Goal: Task Accomplishment & Management: Complete application form

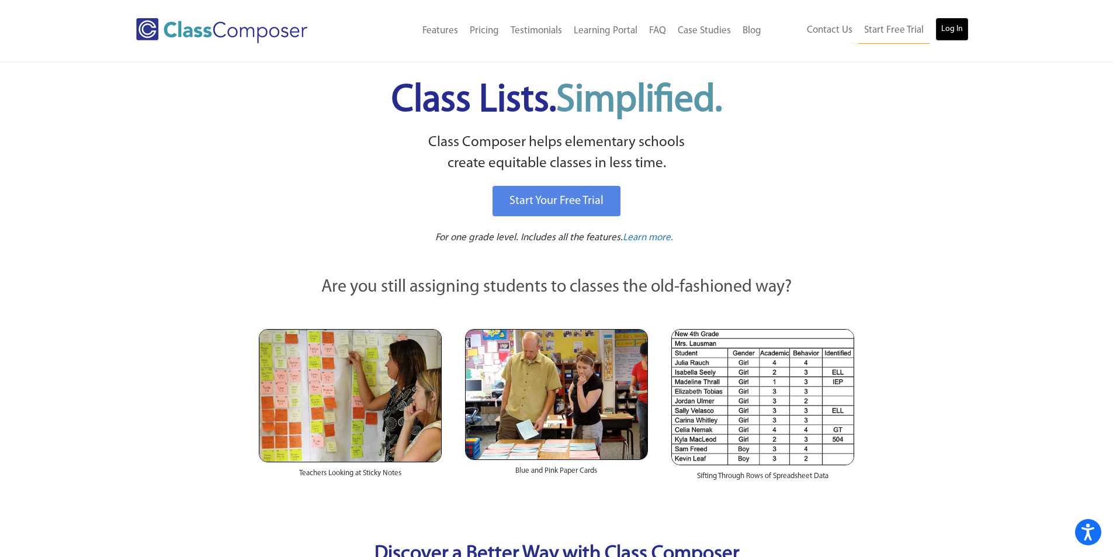
drag, startPoint x: 957, startPoint y: 32, endPoint x: 952, endPoint y: 36, distance: 7.0
click at [957, 32] on link "Log In" at bounding box center [951, 29] width 33 height 23
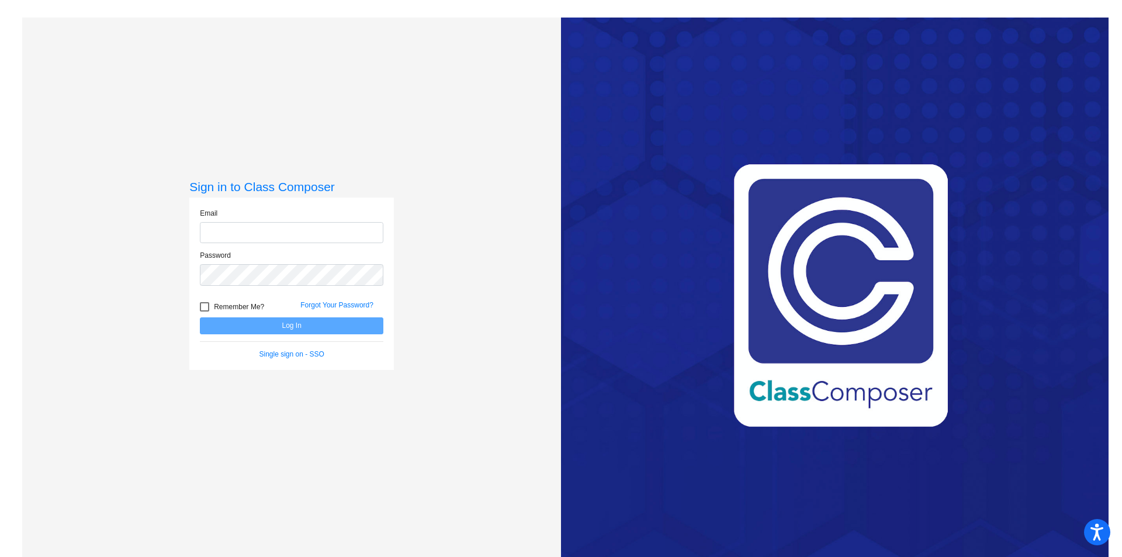
type input "[EMAIL_ADDRESS][DOMAIN_NAME]"
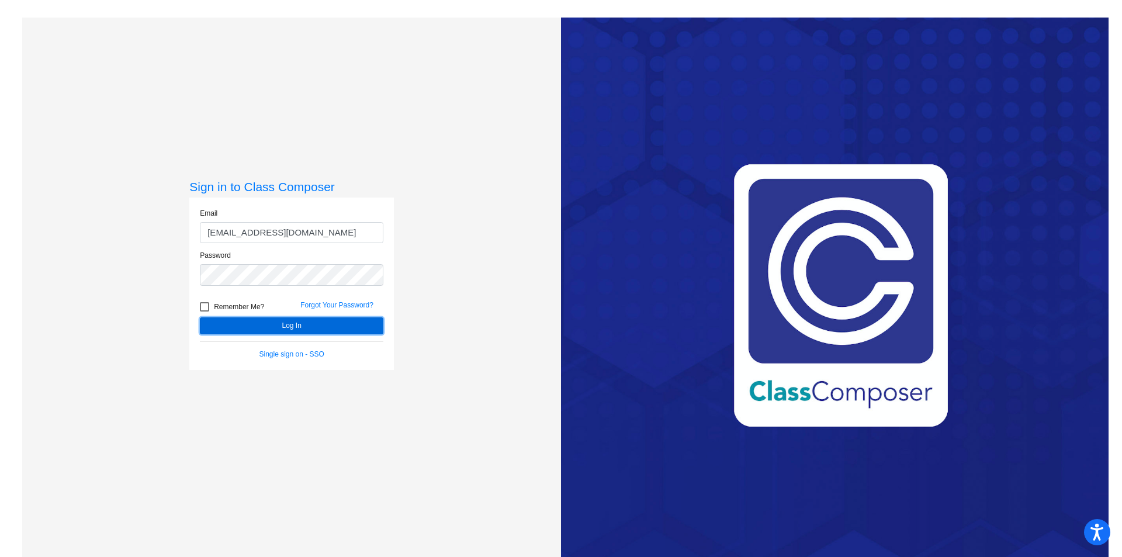
click at [286, 324] on button "Log In" at bounding box center [291, 325] width 183 height 17
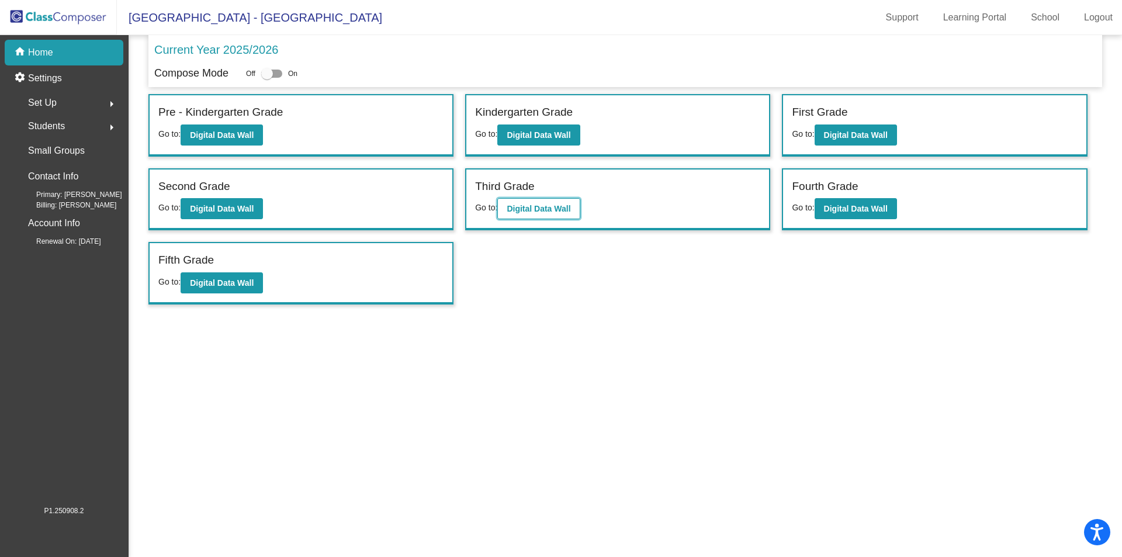
click at [535, 207] on b "Digital Data Wall" at bounding box center [538, 208] width 64 height 9
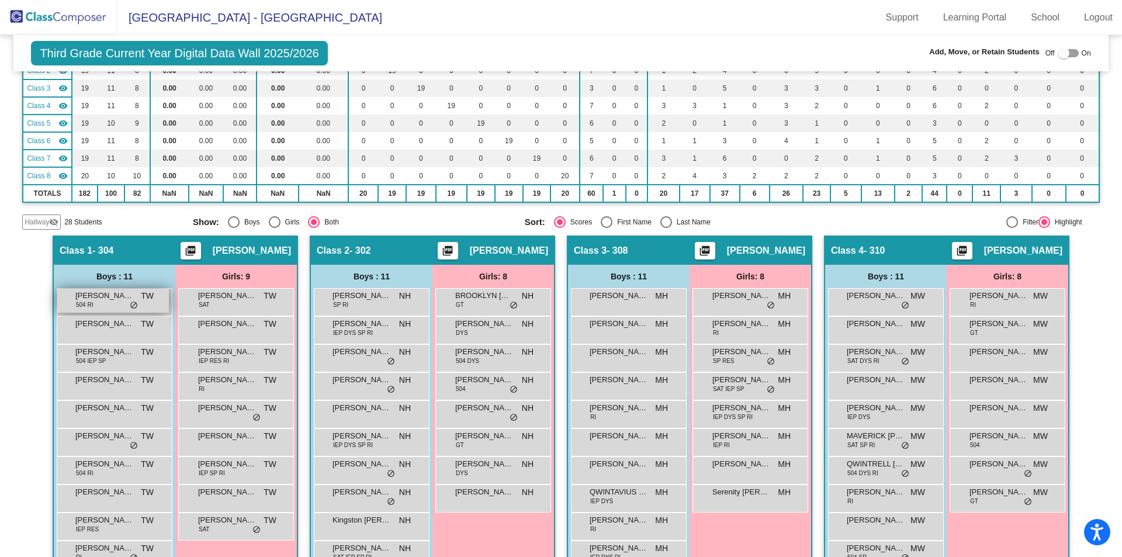
scroll to position [292, 0]
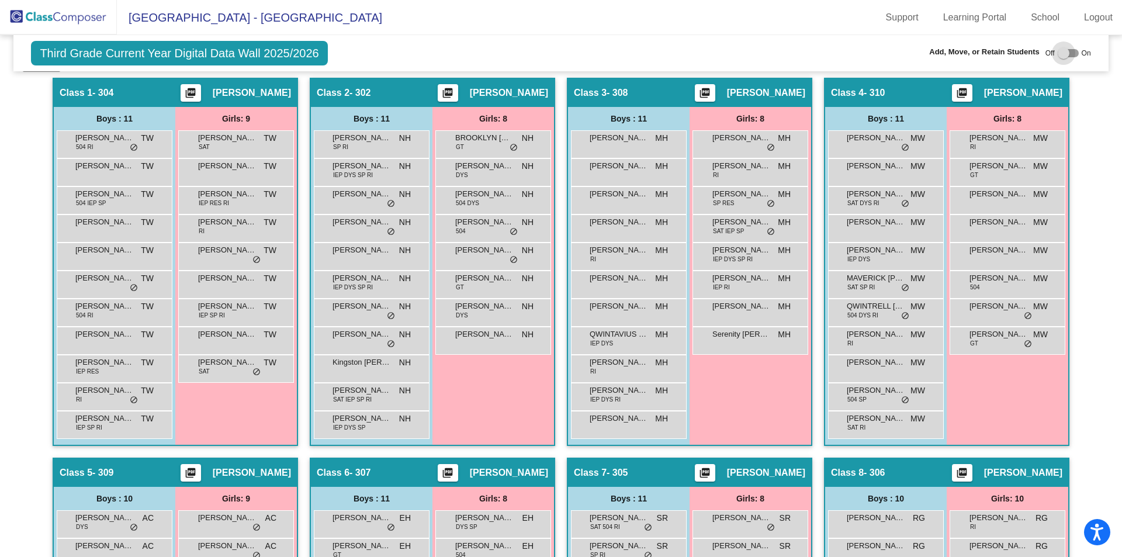
click at [1061, 49] on div at bounding box center [1063, 53] width 12 height 12
checkbox input "true"
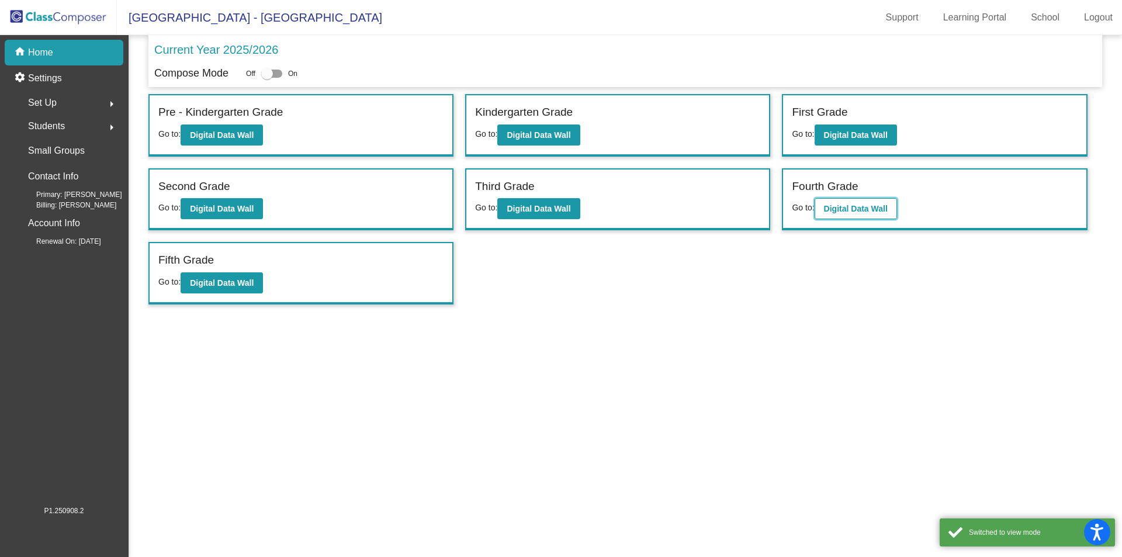
click at [837, 204] on b "Digital Data Wall" at bounding box center [856, 208] width 64 height 9
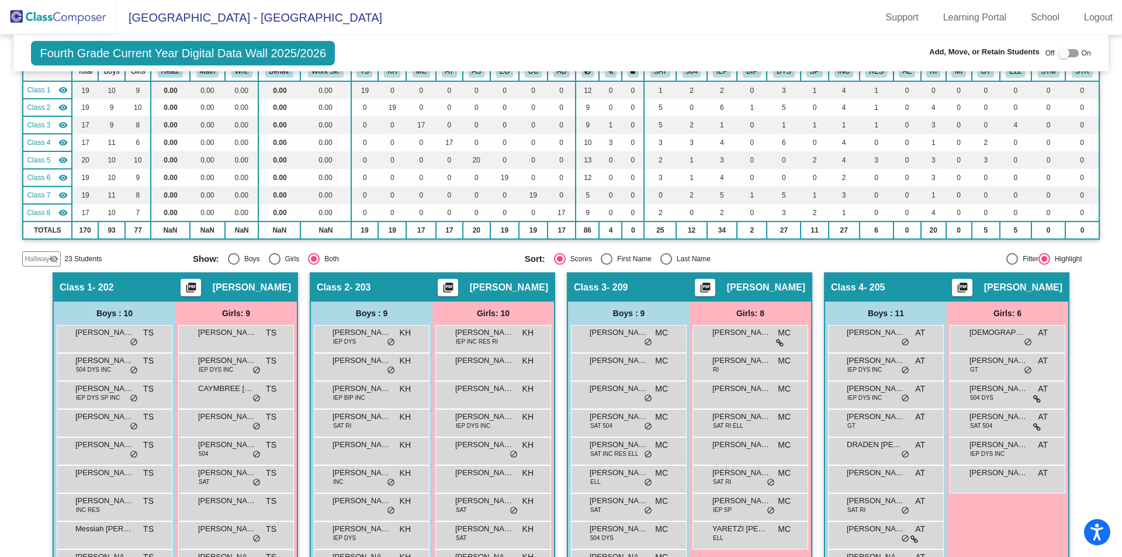
scroll to position [195, 0]
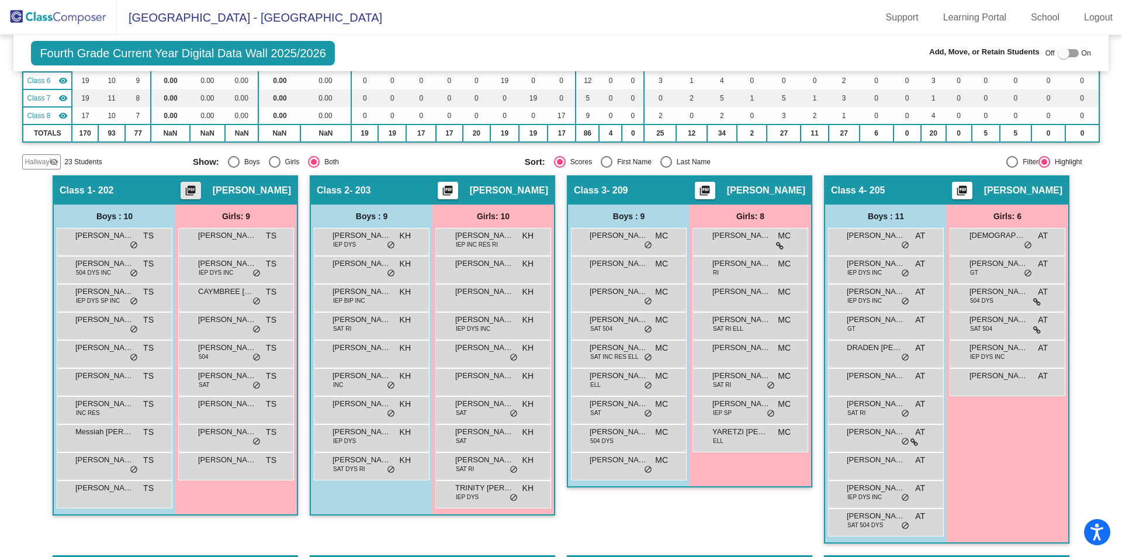
click at [197, 187] on mat-icon "picture_as_pdf" at bounding box center [190, 193] width 14 height 16
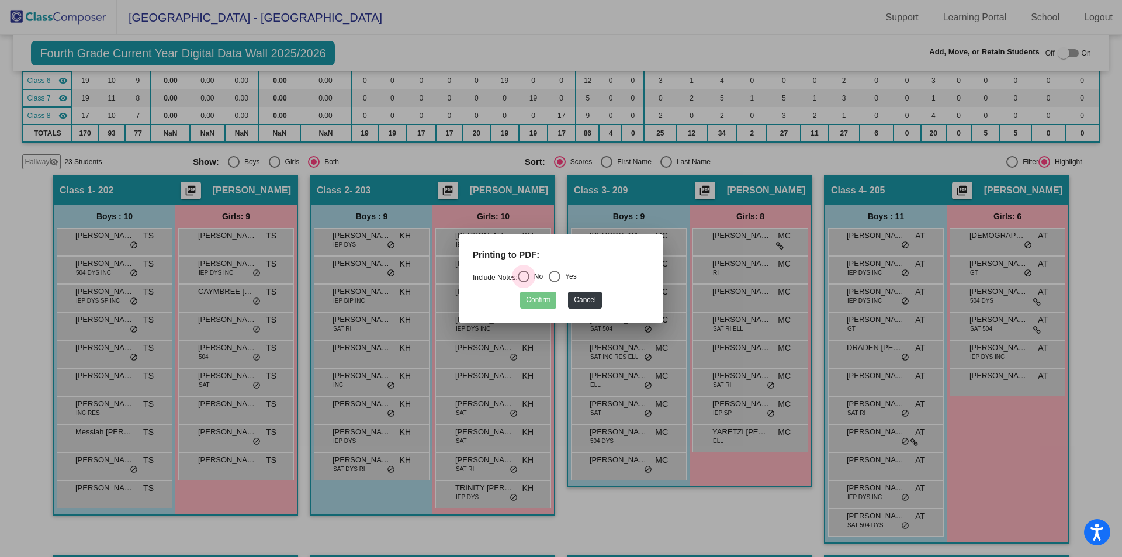
click at [529, 275] on div "Select an option" at bounding box center [524, 276] width 12 height 12
click at [523, 282] on input "No" at bounding box center [523, 282] width 1 height 1
radio input "true"
click at [544, 301] on button "Confirm" at bounding box center [538, 299] width 36 height 17
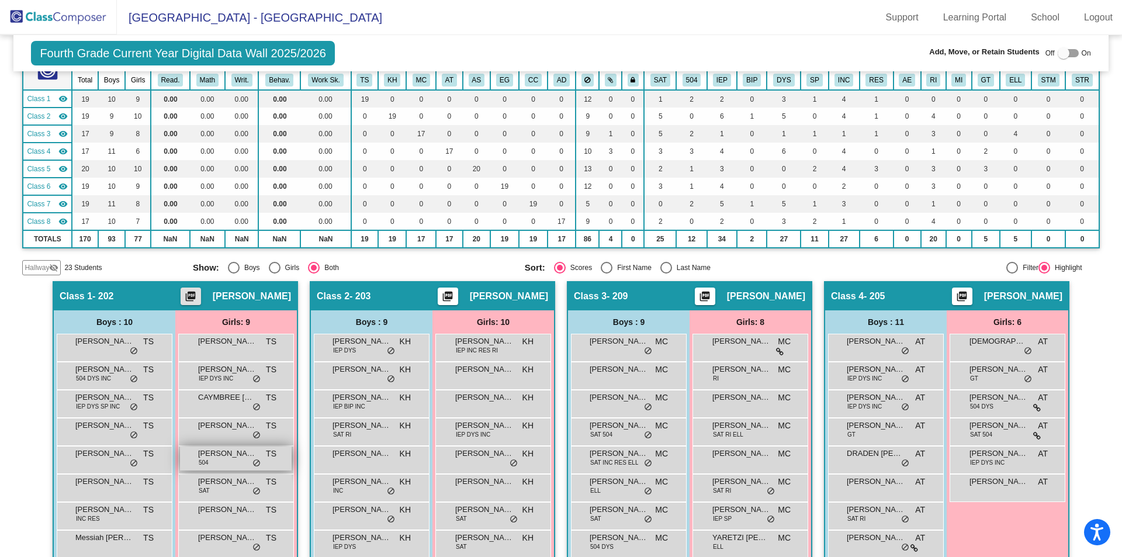
scroll to position [0, 0]
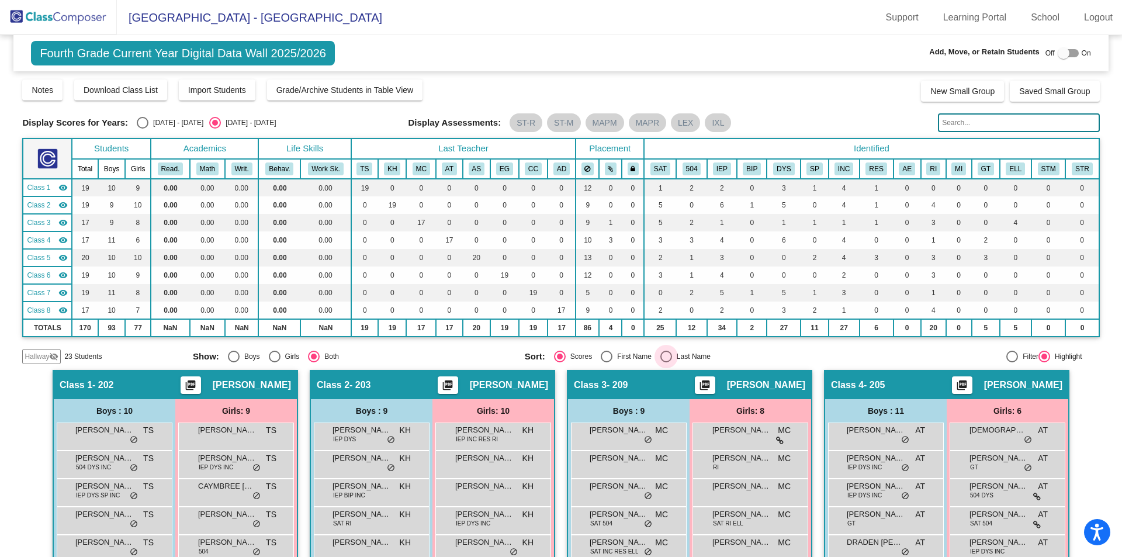
click at [661, 354] on div "Select an option" at bounding box center [666, 356] width 12 height 12
click at [665, 362] on input "Last Name" at bounding box center [665, 362] width 1 height 1
radio input "true"
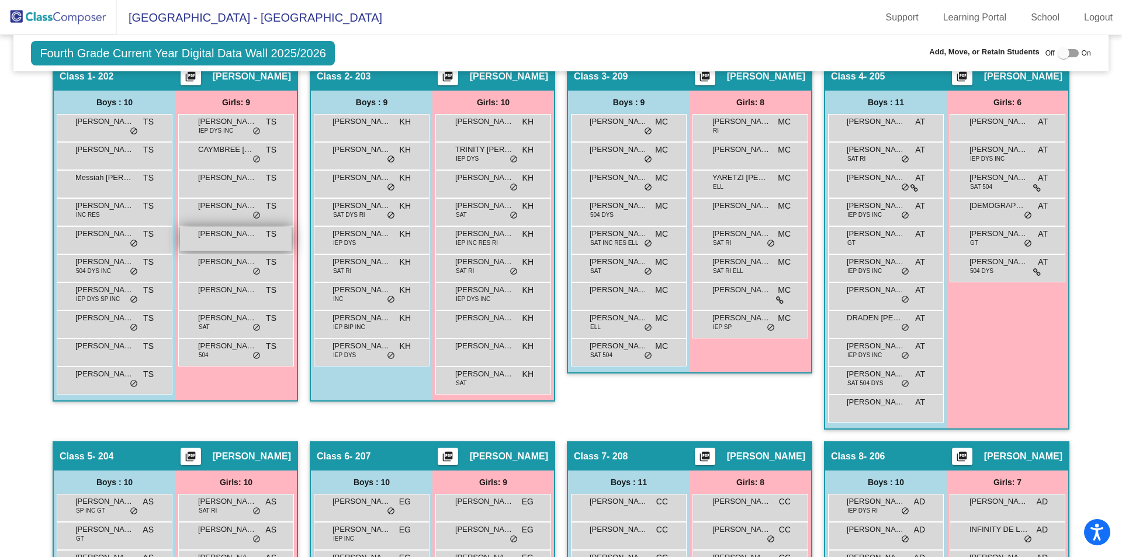
scroll to position [292, 0]
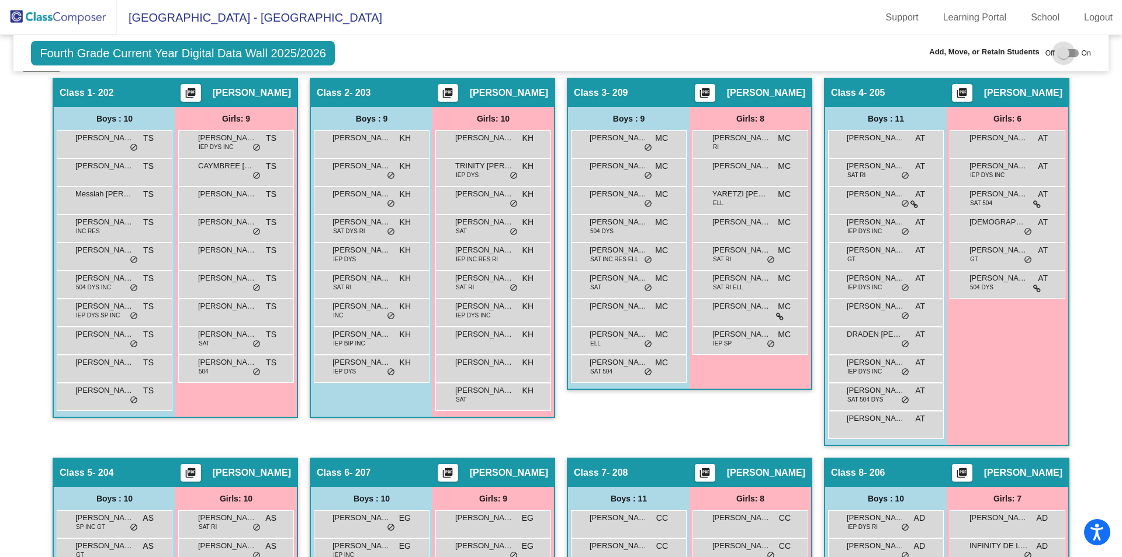
click at [1065, 54] on div at bounding box center [1067, 53] width 21 height 8
checkbox input "true"
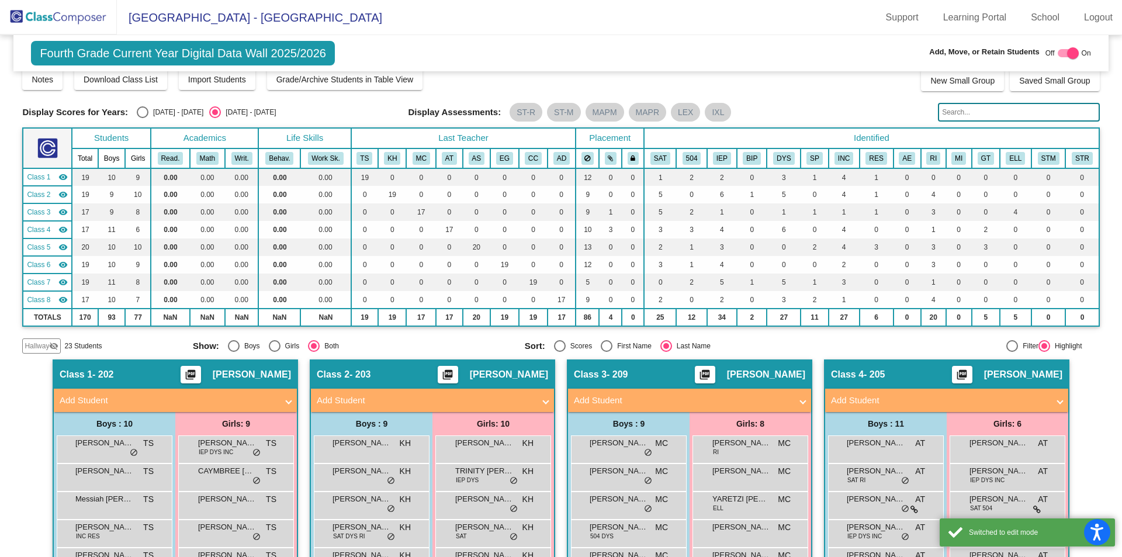
scroll to position [0, 0]
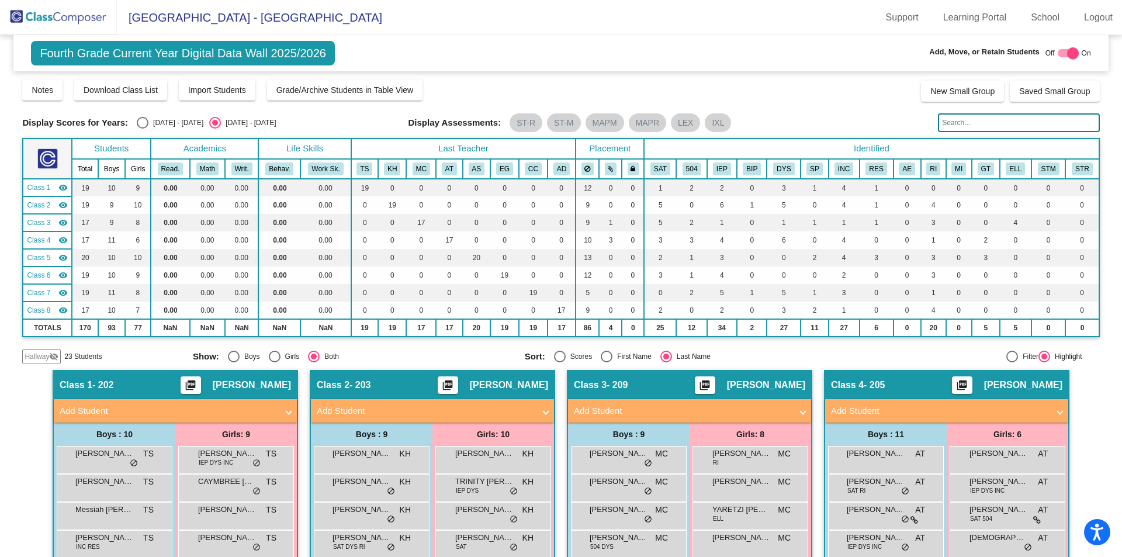
click at [36, 355] on span "Hallway" at bounding box center [37, 356] width 25 height 11
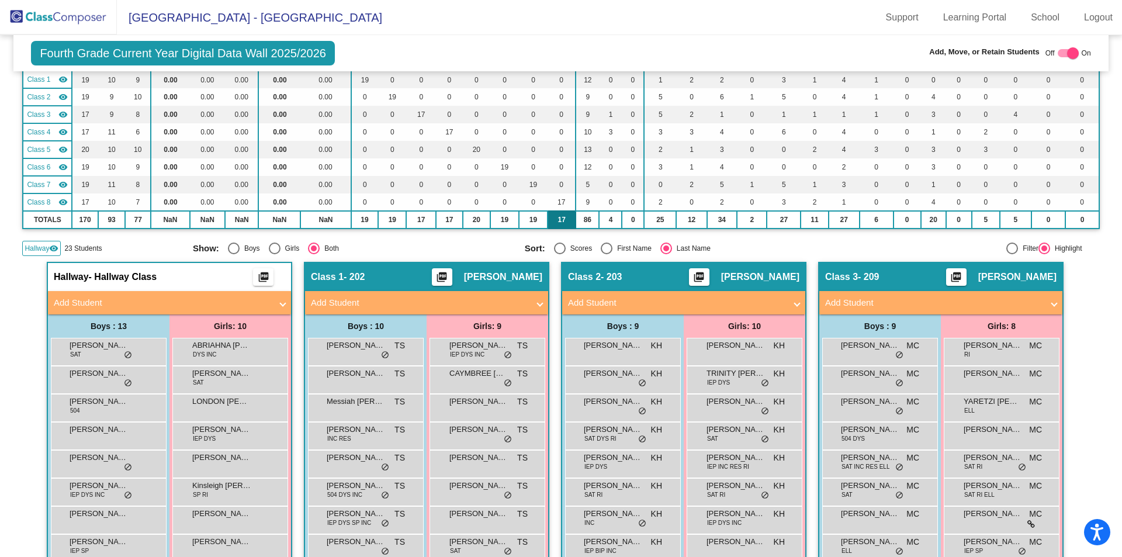
scroll to position [292, 0]
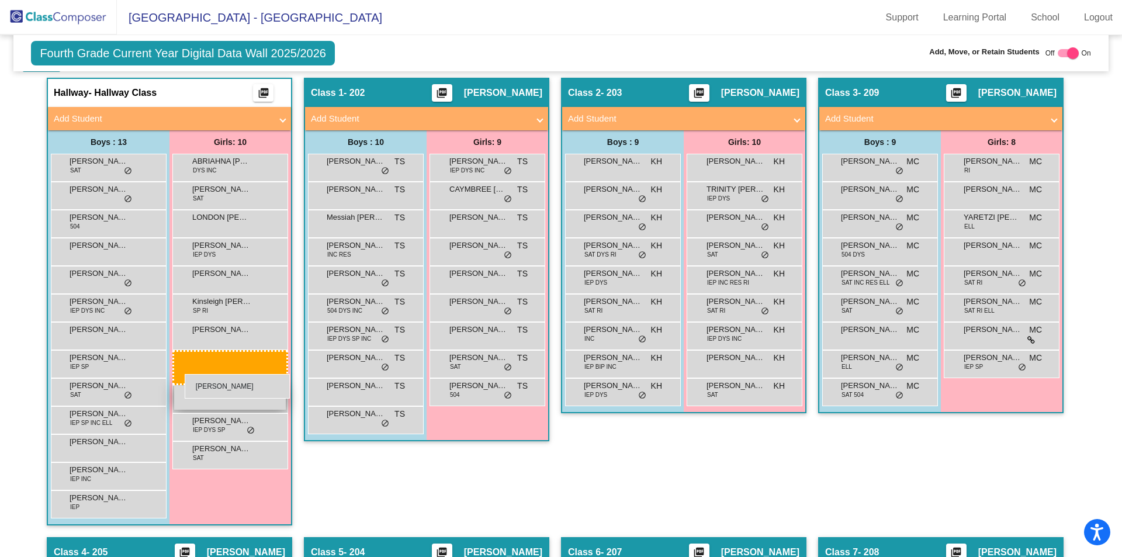
drag, startPoint x: 724, startPoint y: 391, endPoint x: 186, endPoint y: 366, distance: 538.0
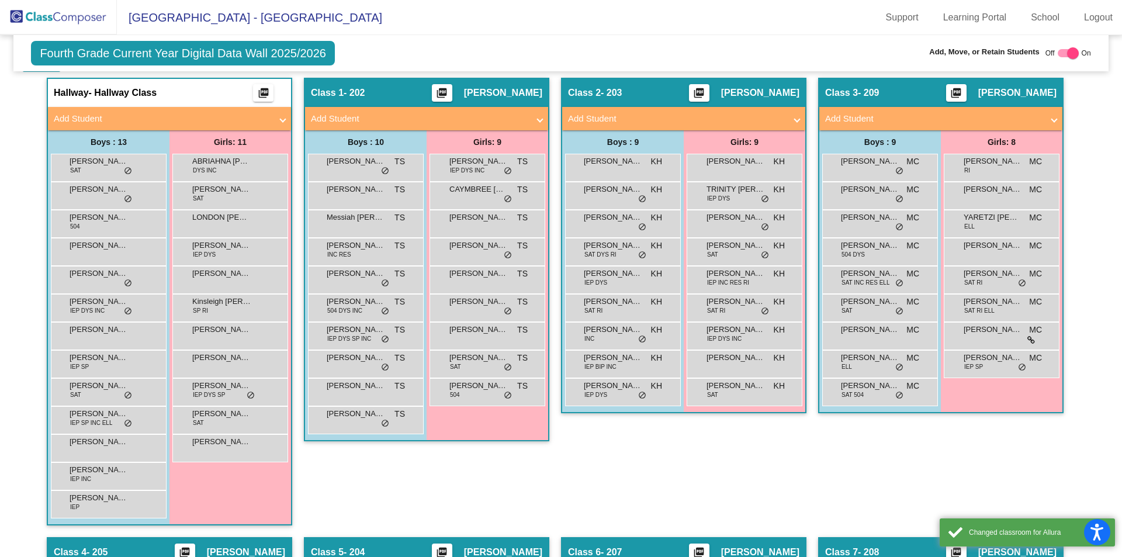
click at [583, 112] on mat-panel-title "Add Student" at bounding box center [676, 118] width 217 height 13
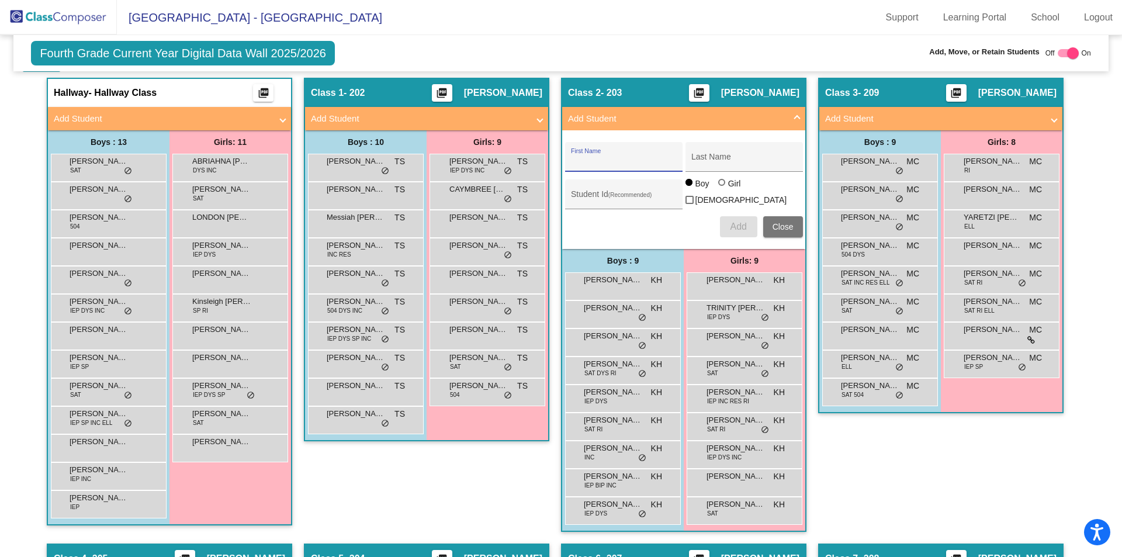
click at [625, 163] on input "First Name" at bounding box center [623, 161] width 105 height 9
type input "JULIE"
type input "GONZALES DELAPAZ"
click at [718, 186] on div at bounding box center [721, 182] width 7 height 7
click at [722, 188] on input "Girl" at bounding box center [722, 188] width 1 height 1
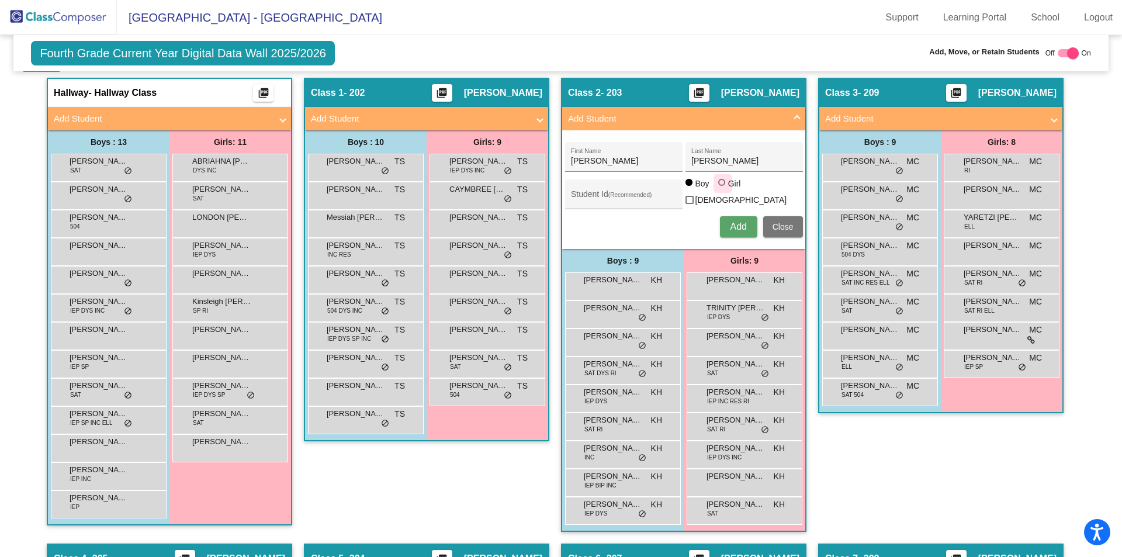
radio input "true"
click at [737, 224] on span "Add" at bounding box center [738, 226] width 16 height 10
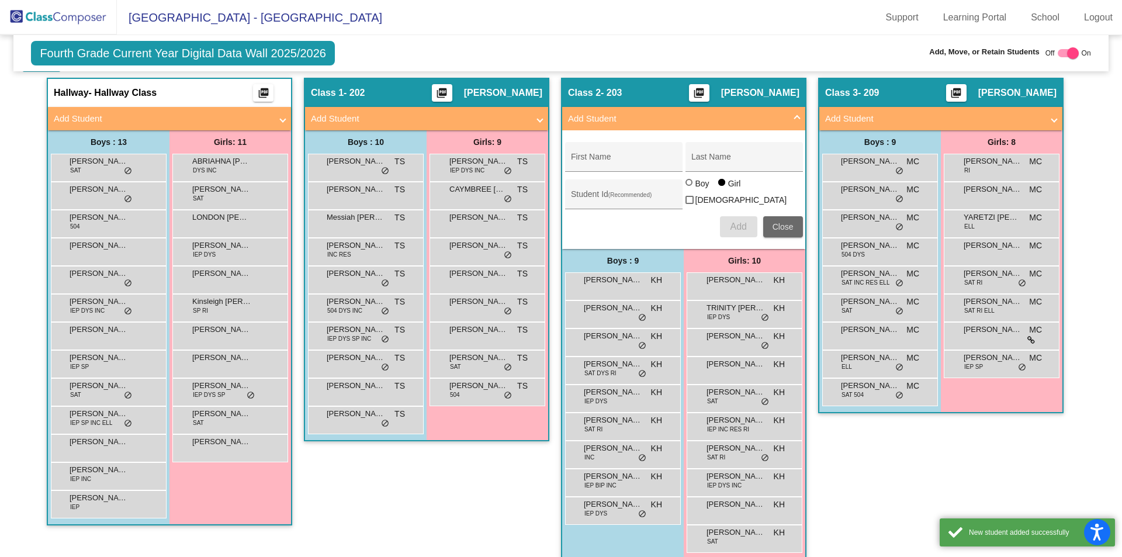
click at [780, 216] on button "Close" at bounding box center [783, 226] width 40 height 21
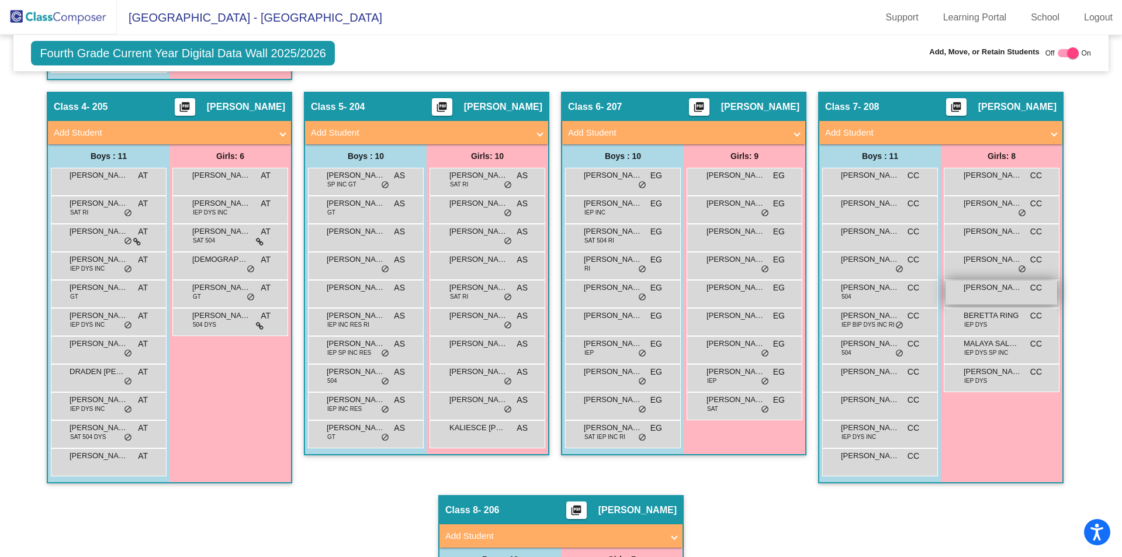
scroll to position [779, 0]
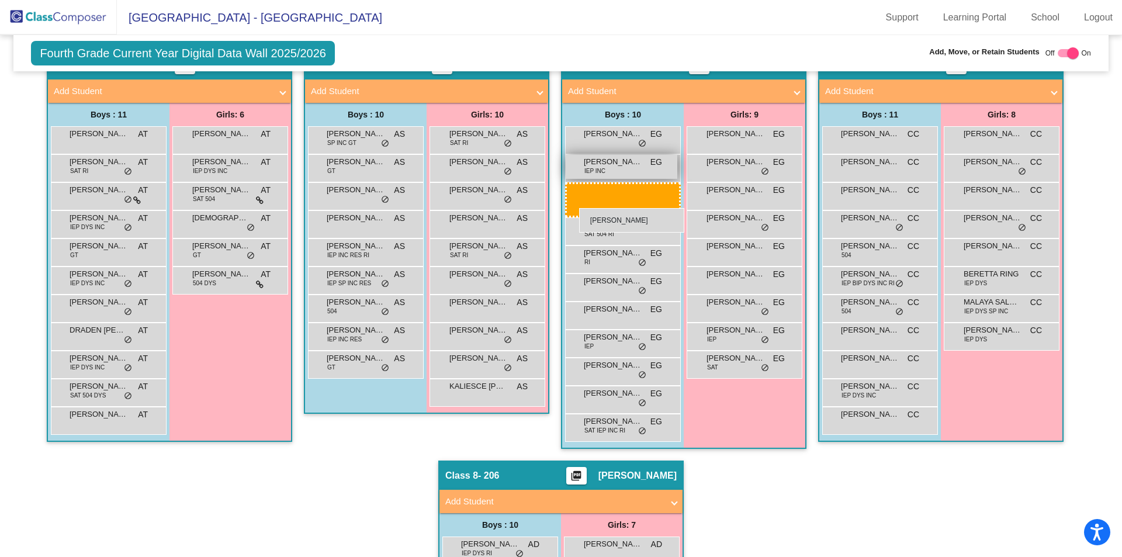
drag, startPoint x: 359, startPoint y: 199, endPoint x: 569, endPoint y: 204, distance: 210.4
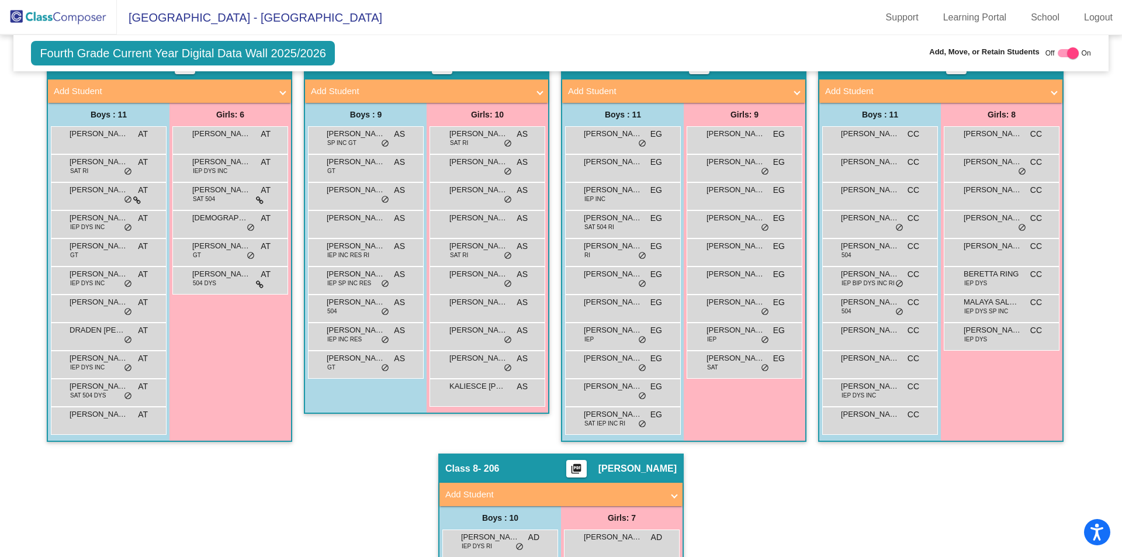
click at [64, 92] on mat-panel-title "Add Student" at bounding box center [162, 91] width 217 height 13
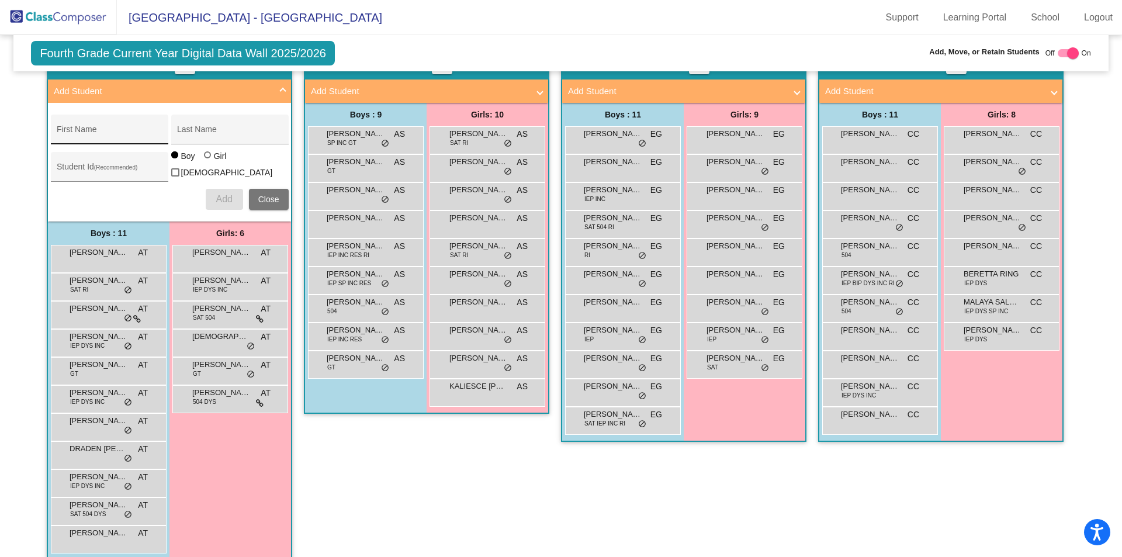
click at [94, 126] on div "First Name" at bounding box center [109, 133] width 105 height 24
type input "SOPHIA"
type input "AGUERO"
click at [204, 158] on div at bounding box center [207, 154] width 7 height 7
click at [208, 161] on input "Girl" at bounding box center [208, 161] width 1 height 1
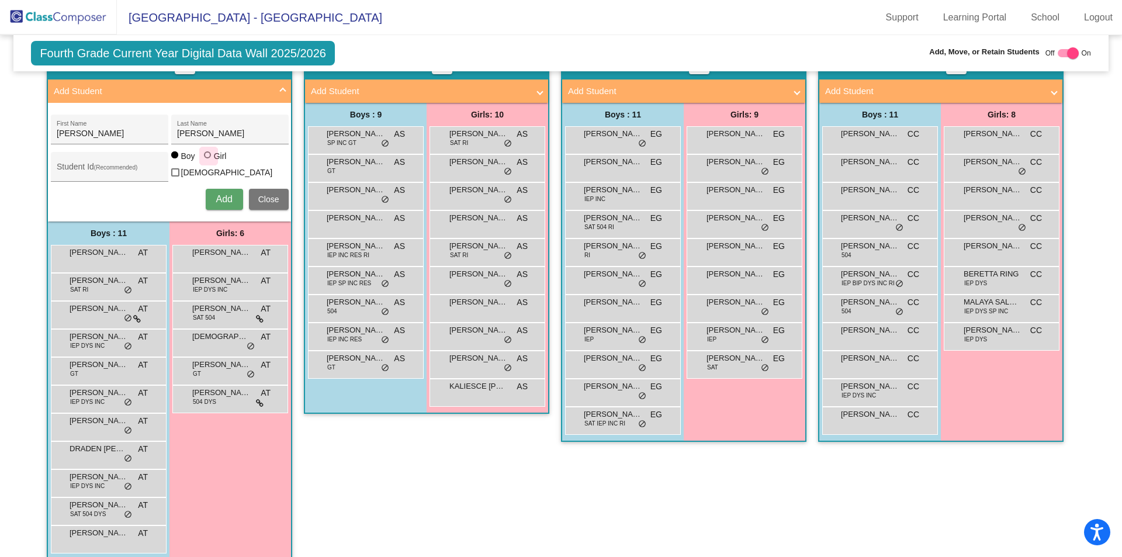
radio input "true"
click at [220, 197] on span "Add" at bounding box center [224, 199] width 16 height 10
type input "ADDILYN"
type input "AREVALO ORTIZ"
click at [220, 196] on span "Add" at bounding box center [224, 199] width 16 height 10
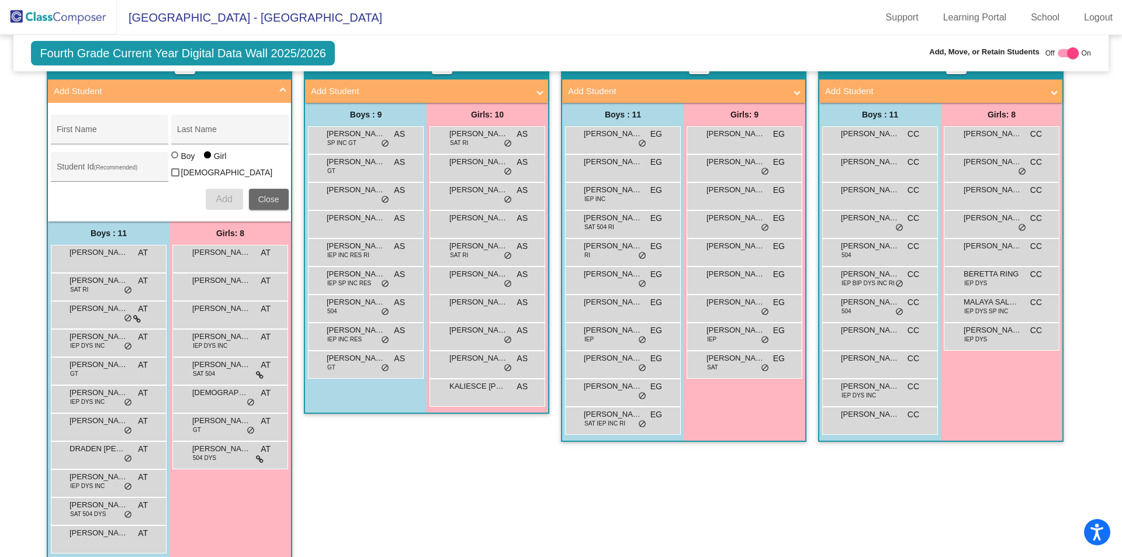
click at [268, 196] on span "Close" at bounding box center [268, 199] width 21 height 9
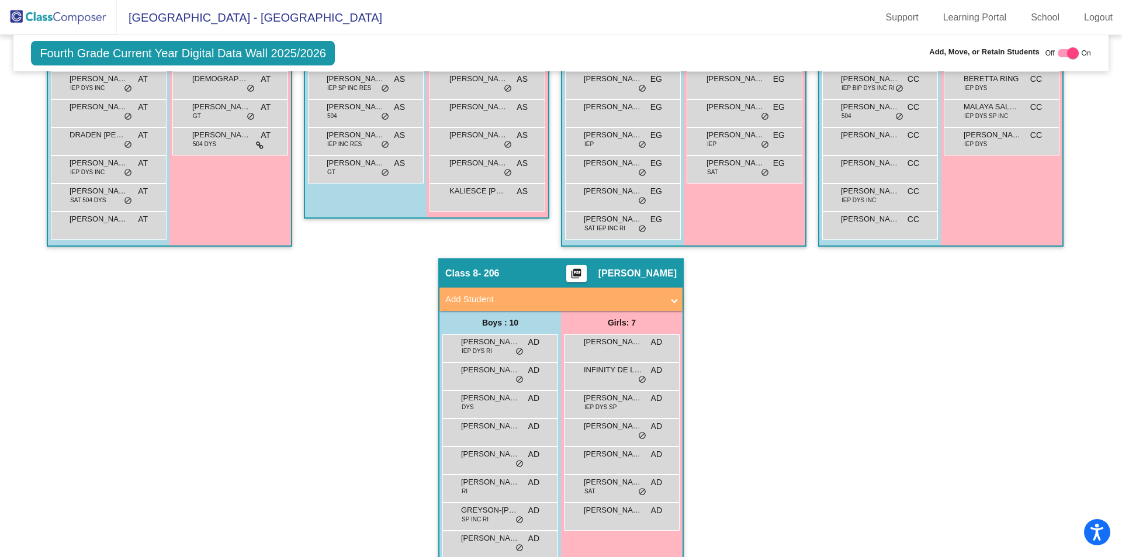
scroll to position [1050, 0]
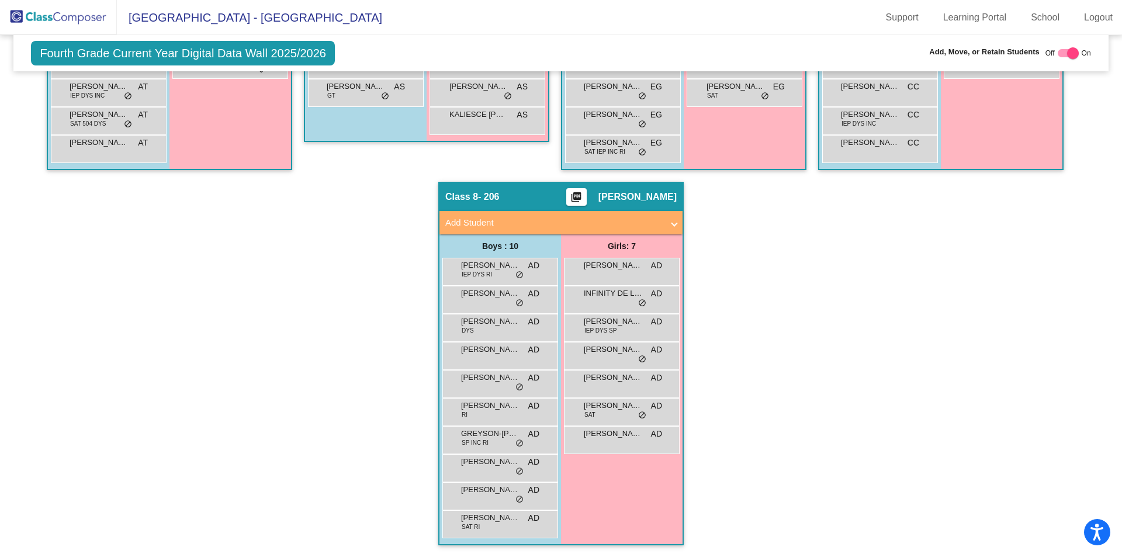
click at [459, 218] on mat-panel-title "Add Student" at bounding box center [553, 222] width 217 height 13
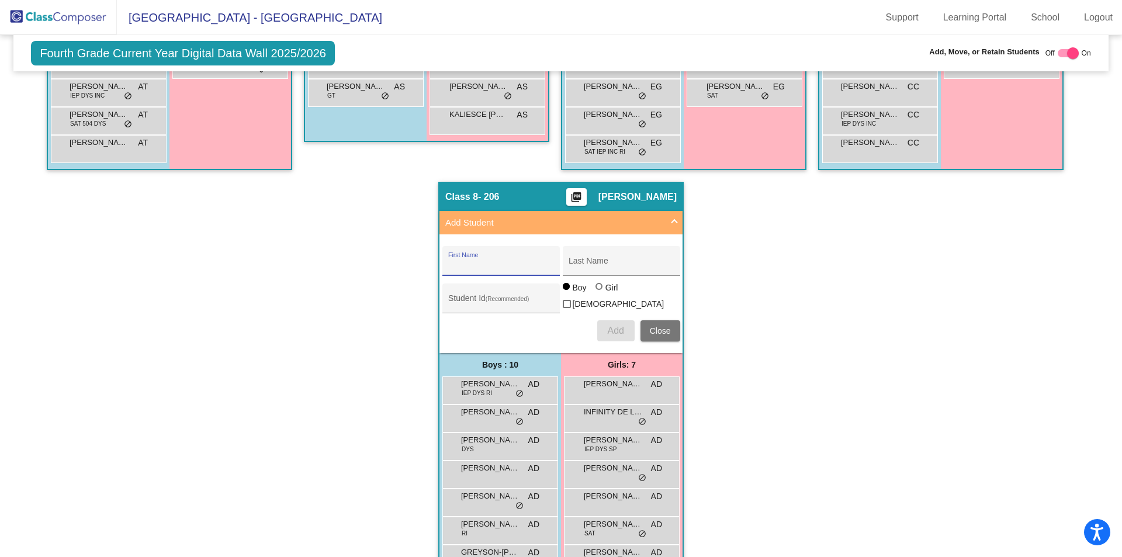
click at [454, 264] on input "First Name" at bounding box center [500, 265] width 105 height 9
type input "JOSEPH"
type input "FERNANDEZ"
click at [607, 320] on button "Add" at bounding box center [615, 330] width 37 height 21
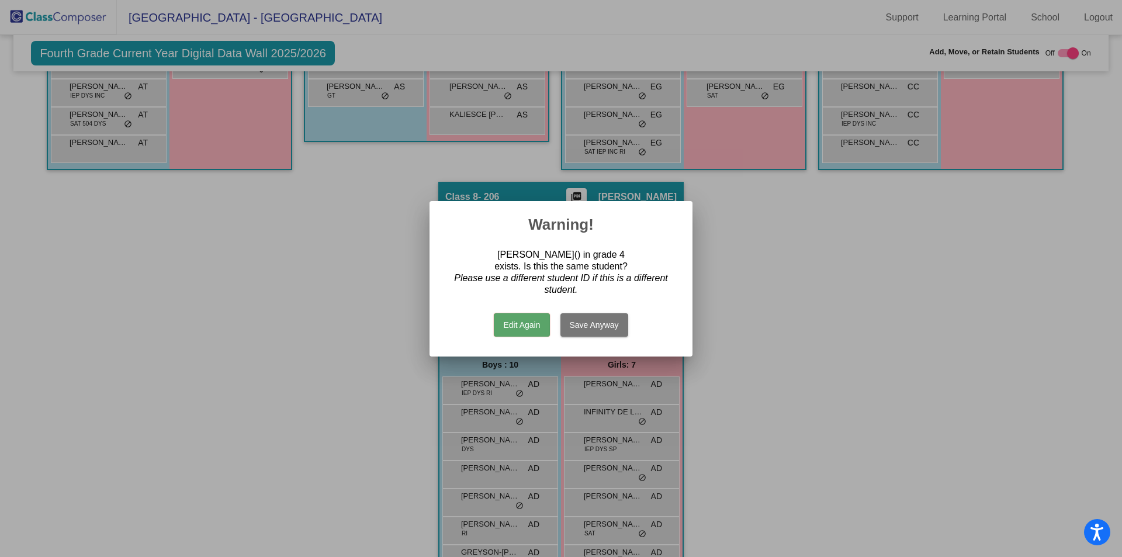
click at [521, 322] on button "Edit Again" at bounding box center [521, 324] width 55 height 23
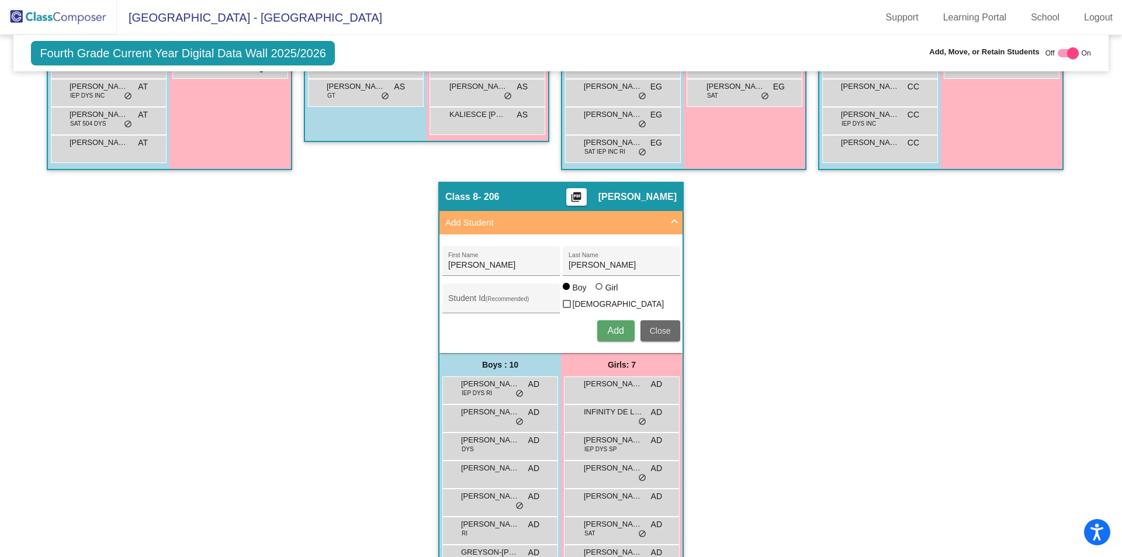
click at [662, 329] on span "Close" at bounding box center [660, 330] width 21 height 9
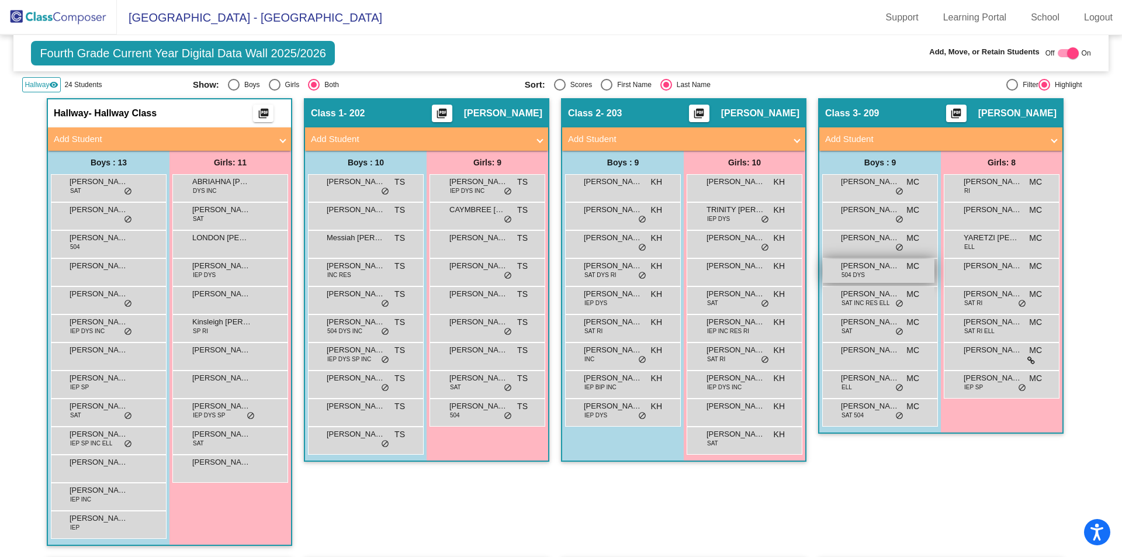
scroll to position [0, 0]
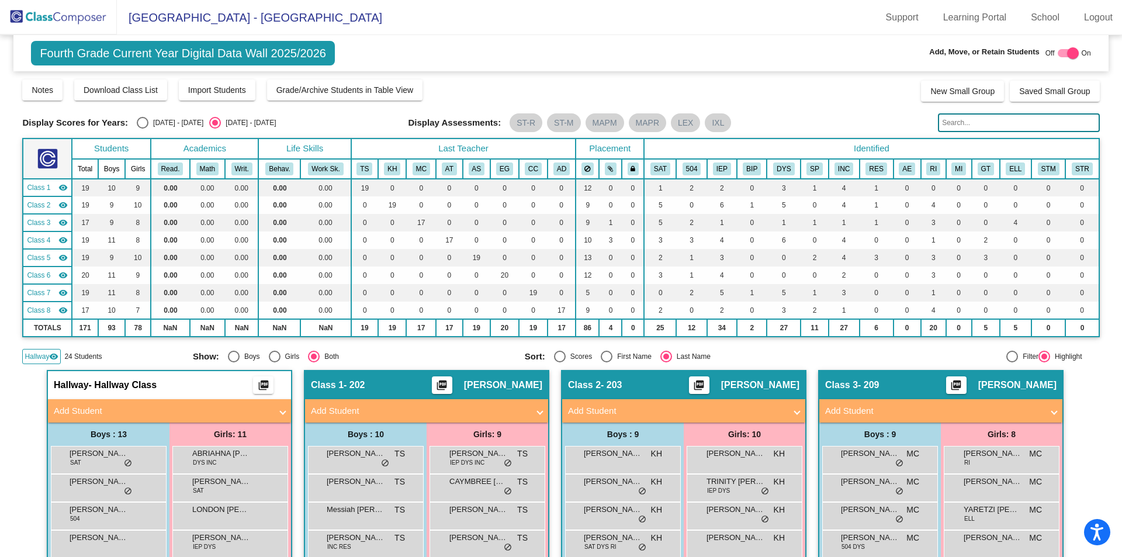
click at [956, 126] on input "text" at bounding box center [1018, 122] width 161 height 19
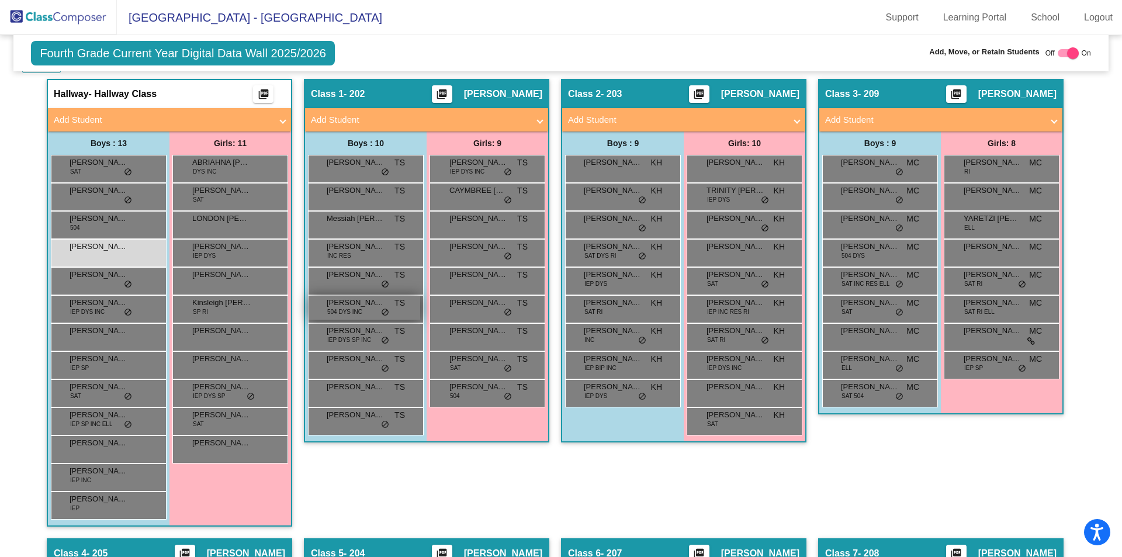
scroll to position [292, 0]
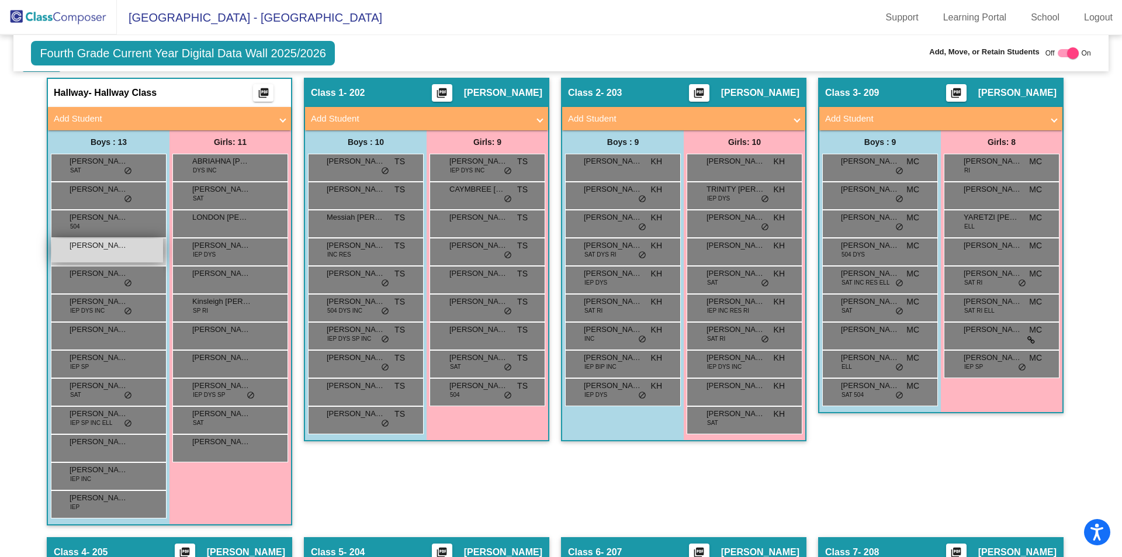
type input "JOSEPH"
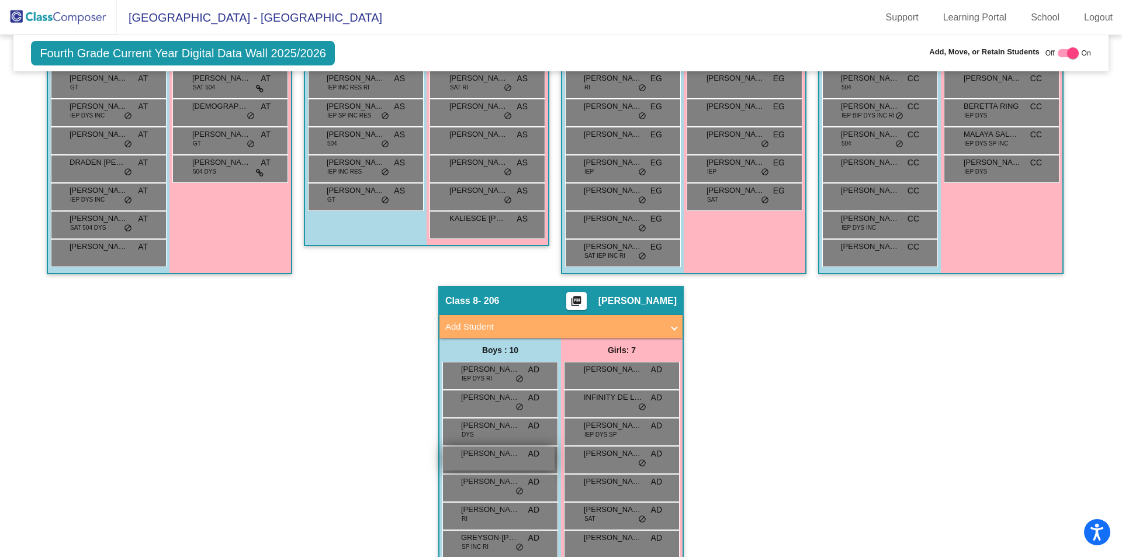
scroll to position [925, 0]
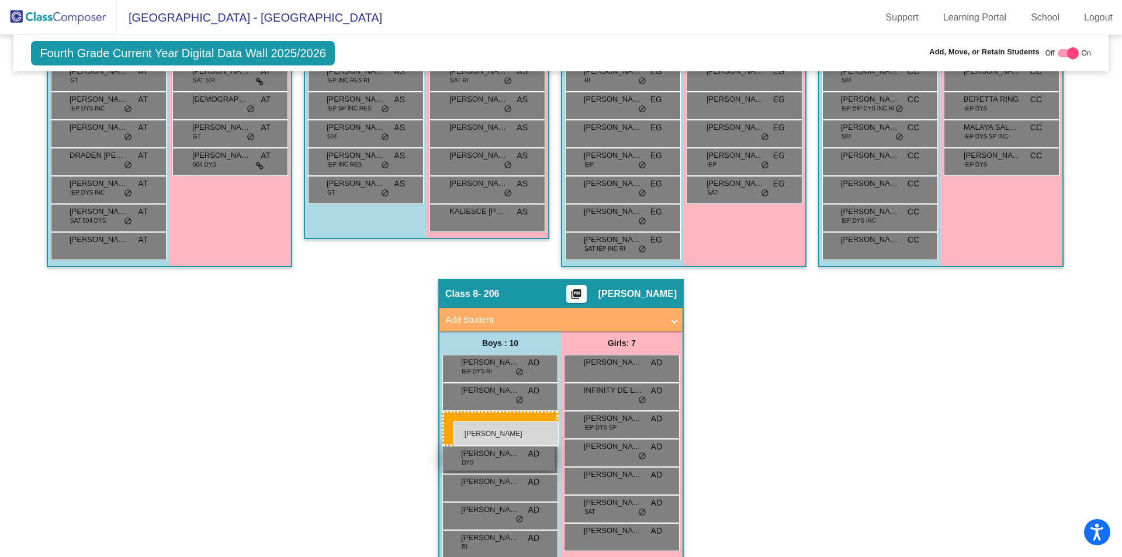
drag, startPoint x: 91, startPoint y: 245, endPoint x: 453, endPoint y: 419, distance: 402.1
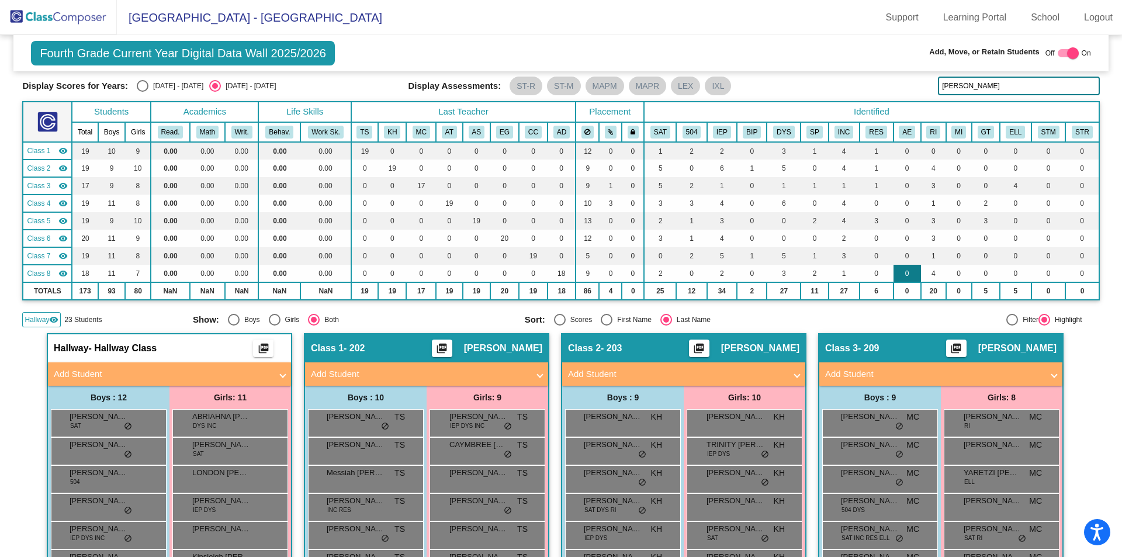
scroll to position [0, 0]
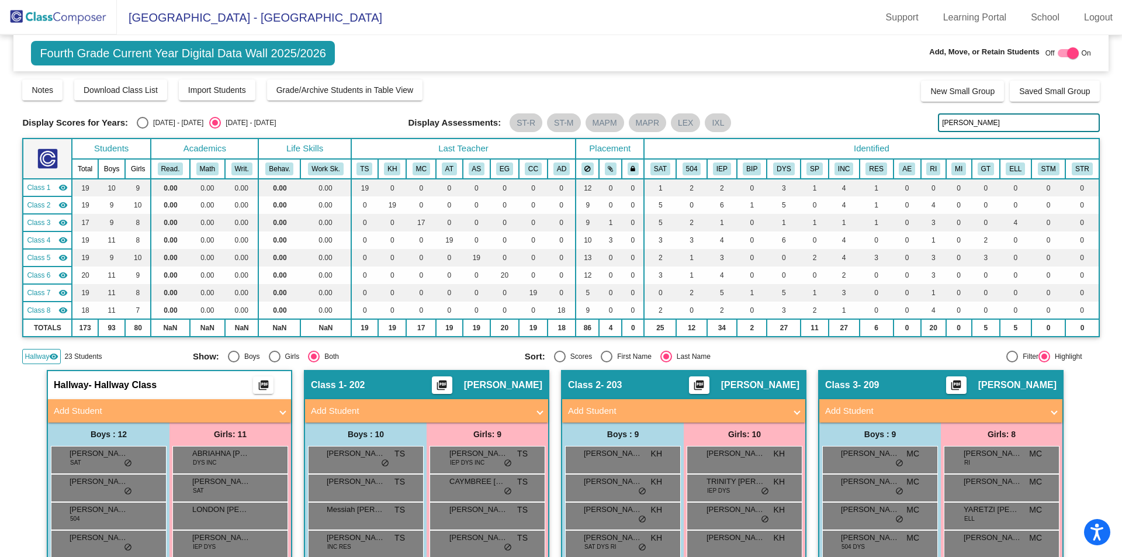
drag, startPoint x: 978, startPoint y: 123, endPoint x: 756, endPoint y: 122, distance: 222.0
click at [790, 122] on div "Display Scores for Years: 2024 - 2025 2025 - 2026 Display Assessments: ST-R ST-…" at bounding box center [560, 122] width 1077 height 19
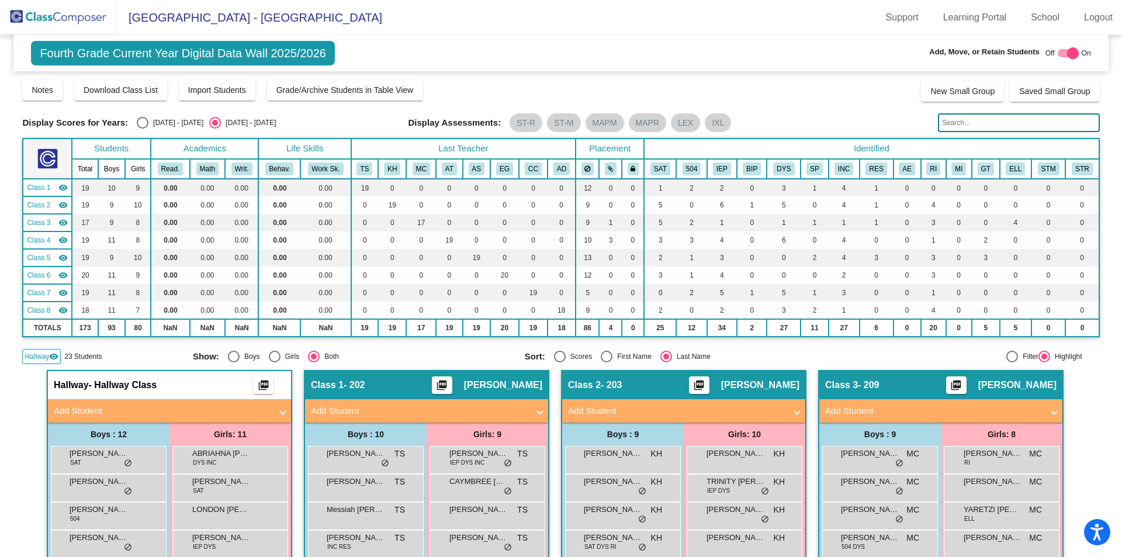
click at [956, 118] on input "text" at bounding box center [1018, 122] width 161 height 19
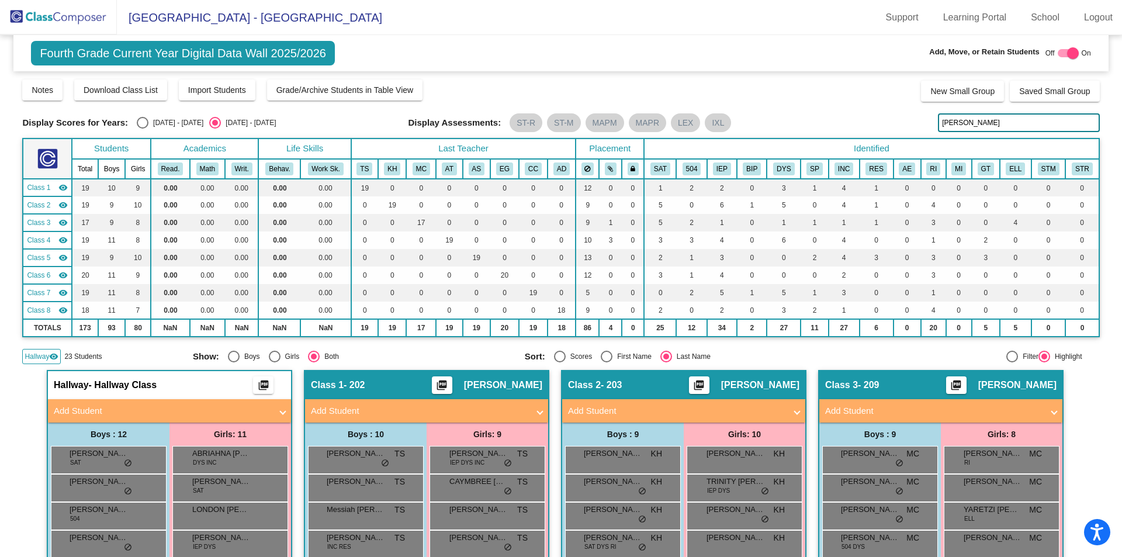
type input "CAMERON"
drag, startPoint x: 78, startPoint y: 25, endPoint x: 355, endPoint y: 245, distance: 353.8
click at [78, 24] on img at bounding box center [58, 17] width 117 height 34
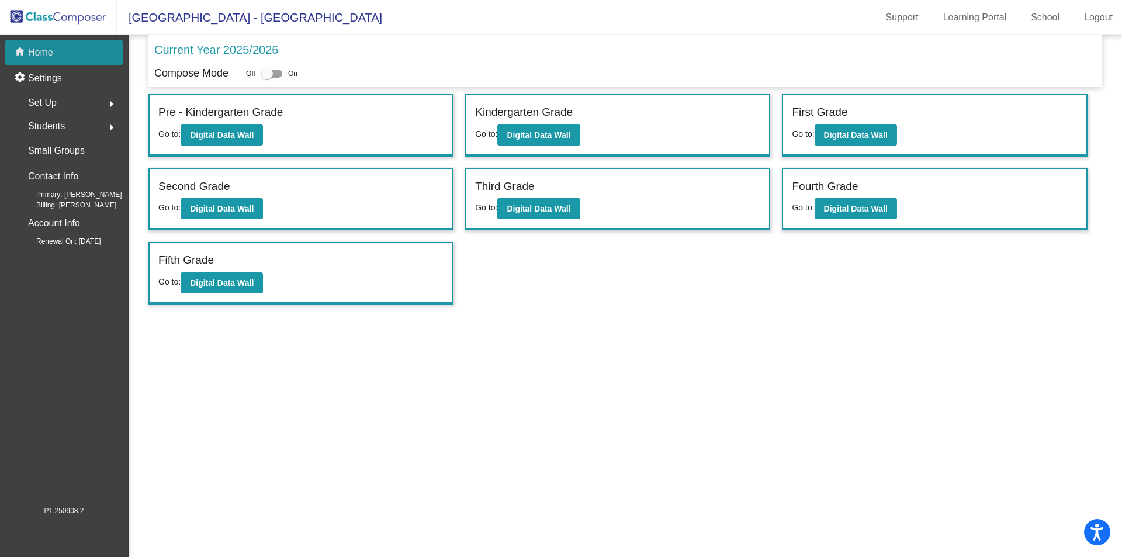
click at [46, 48] on p "Home" at bounding box center [40, 53] width 25 height 14
click at [50, 121] on span "Students" at bounding box center [46, 126] width 37 height 16
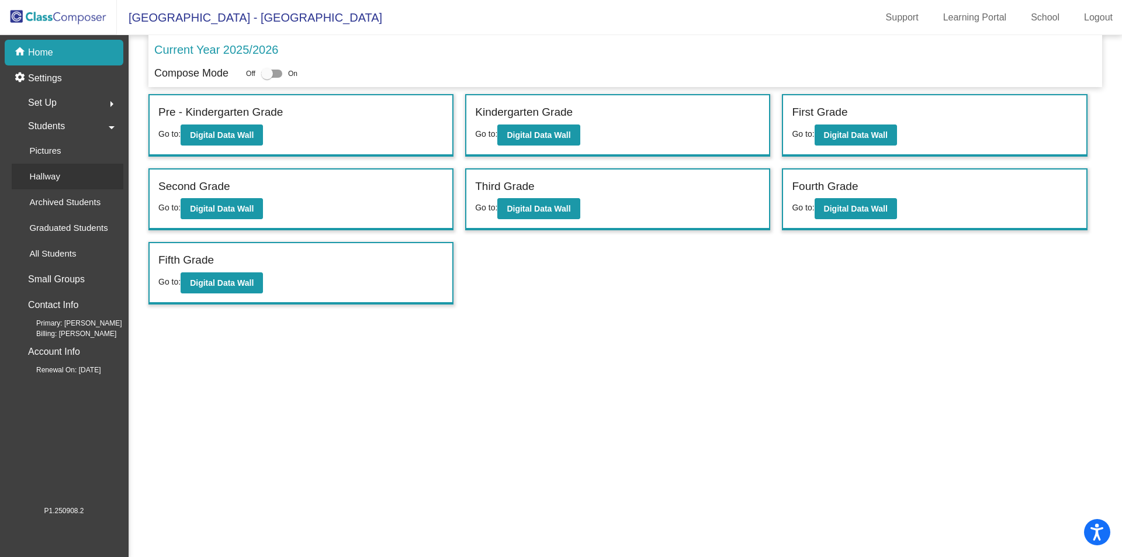
click at [57, 176] on p "Hallway" at bounding box center [44, 176] width 31 height 14
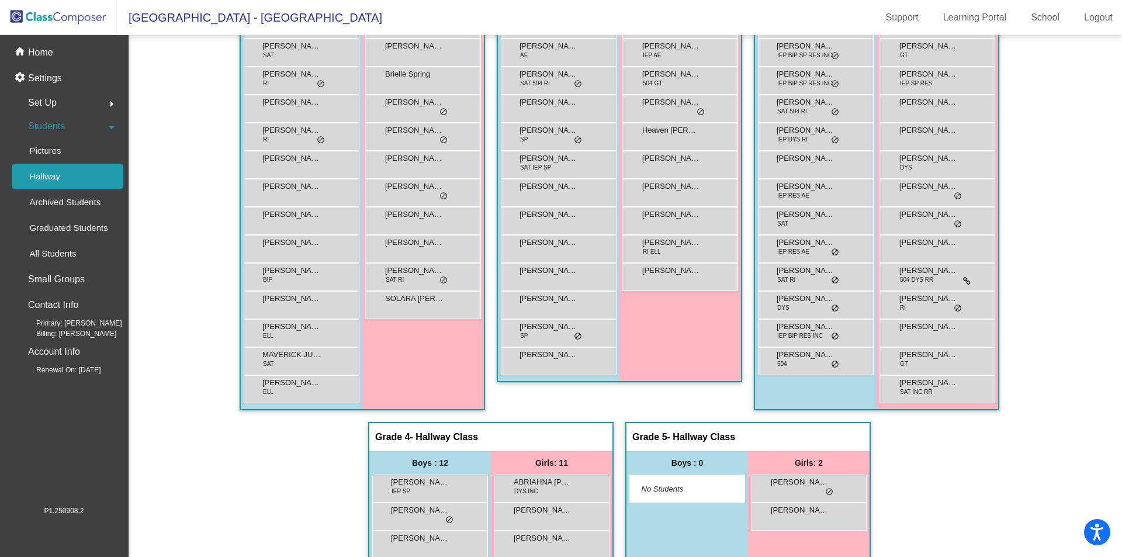
scroll to position [666, 0]
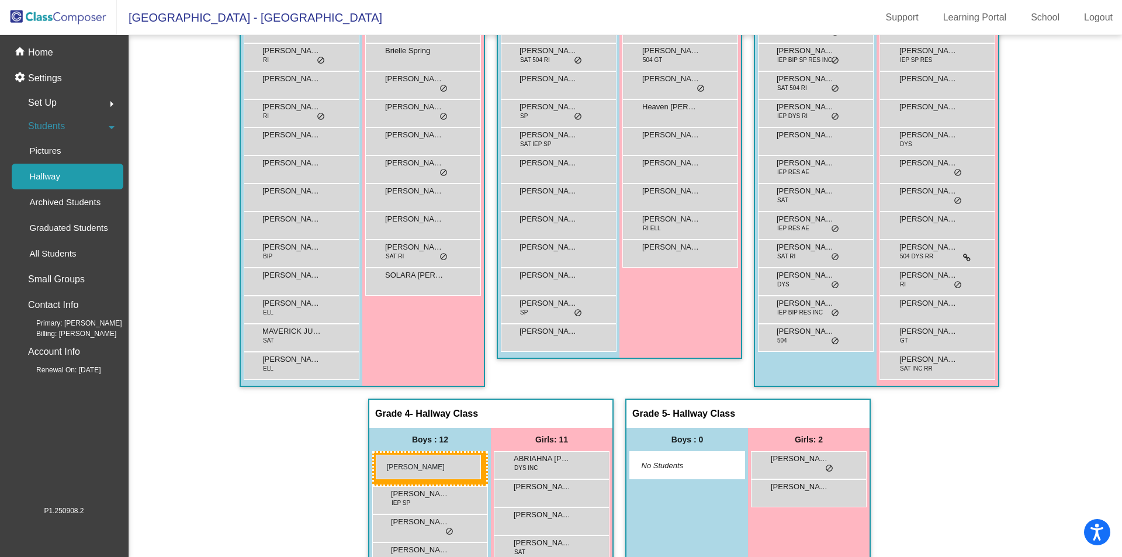
drag, startPoint x: 806, startPoint y: 86, endPoint x: 376, endPoint y: 453, distance: 565.5
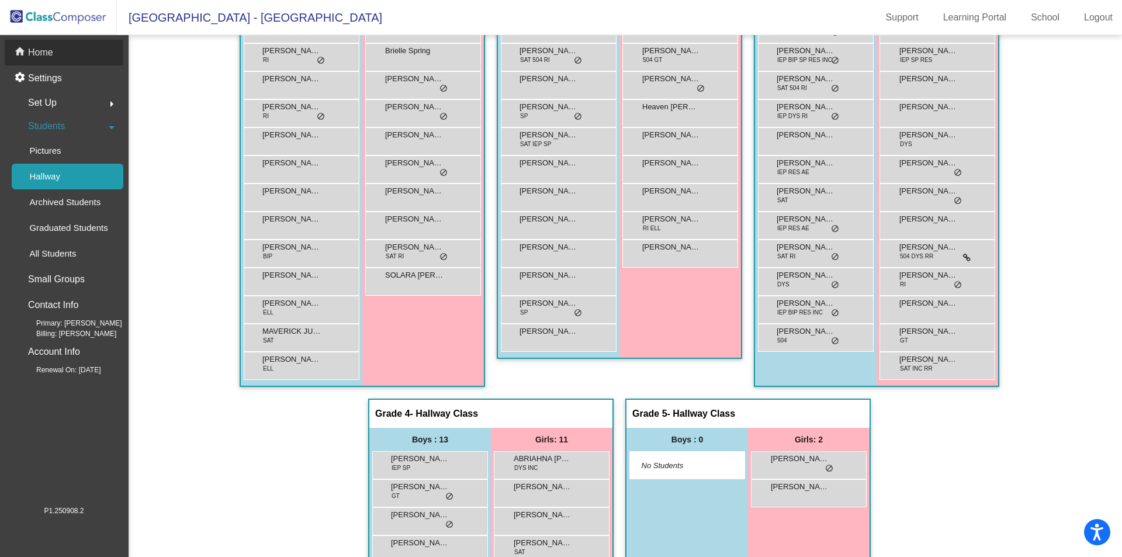
click at [30, 45] on div "home Home" at bounding box center [64, 53] width 119 height 26
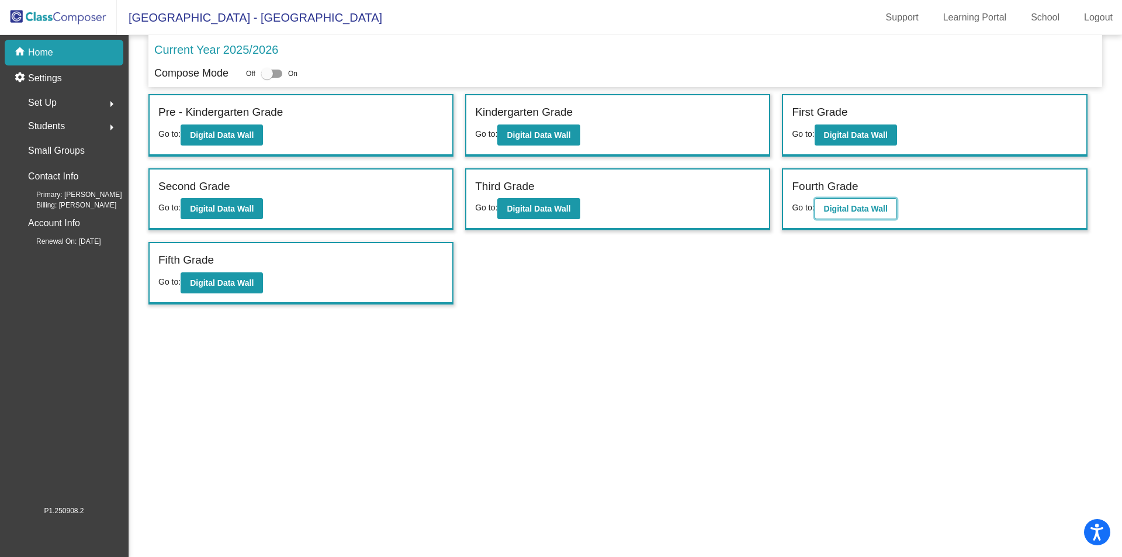
click at [869, 216] on button "Digital Data Wall" at bounding box center [855, 208] width 82 height 21
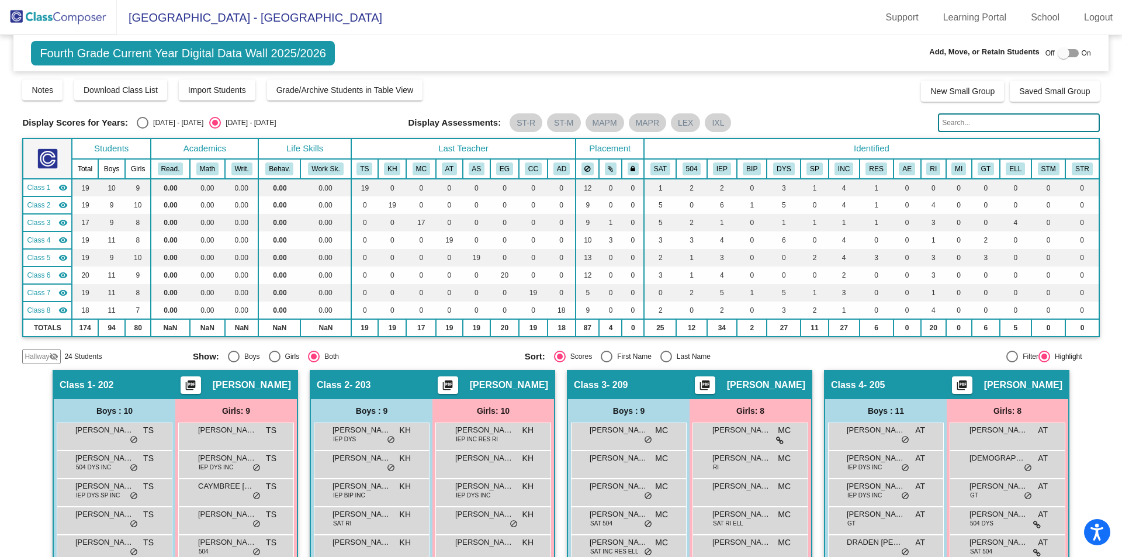
click at [39, 353] on span "Hallway" at bounding box center [37, 356] width 25 height 11
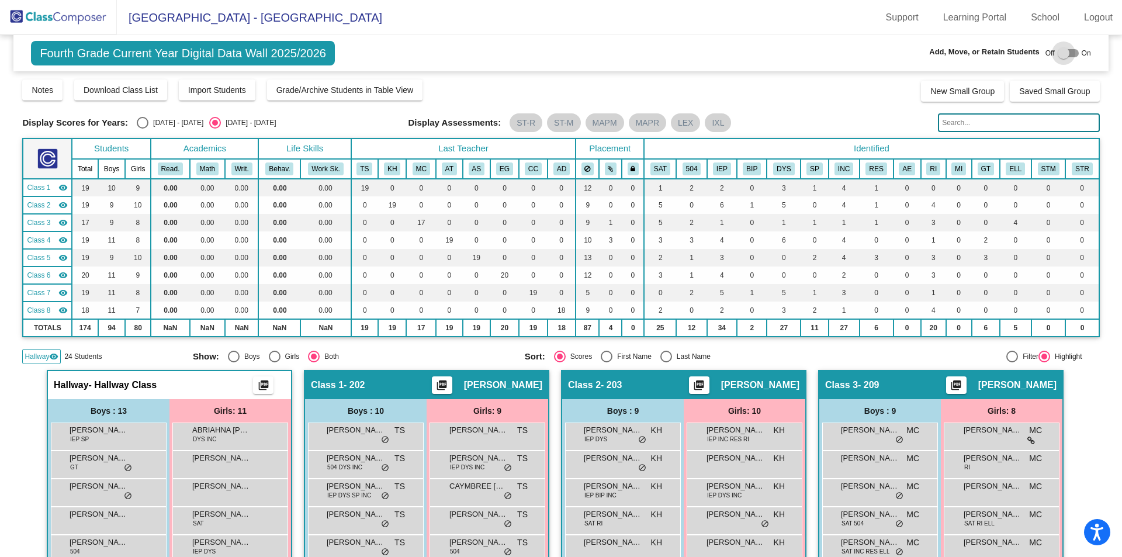
click at [1057, 57] on div at bounding box center [1063, 53] width 12 height 12
checkbox input "true"
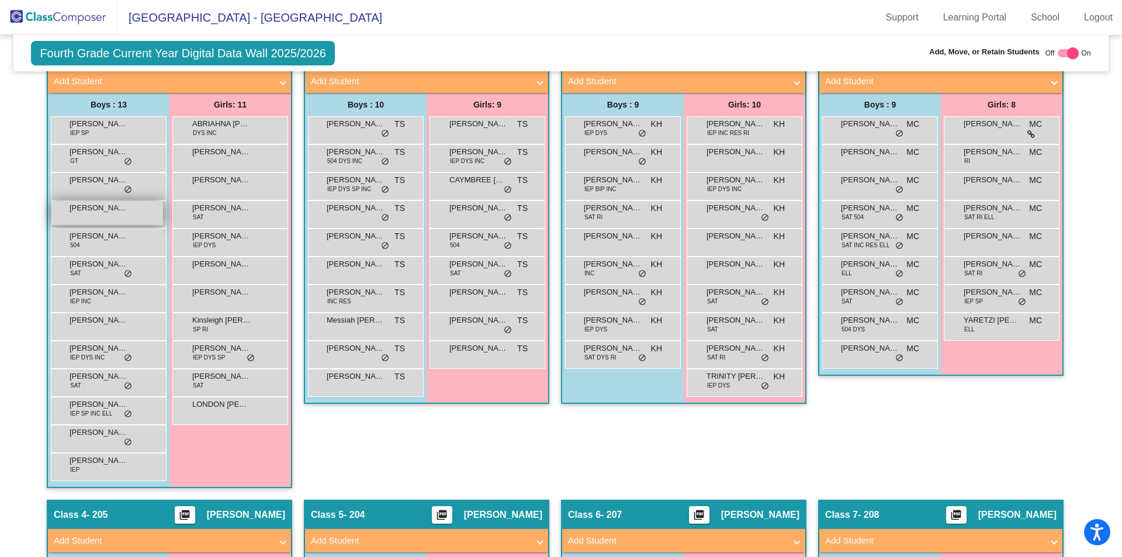
scroll to position [292, 0]
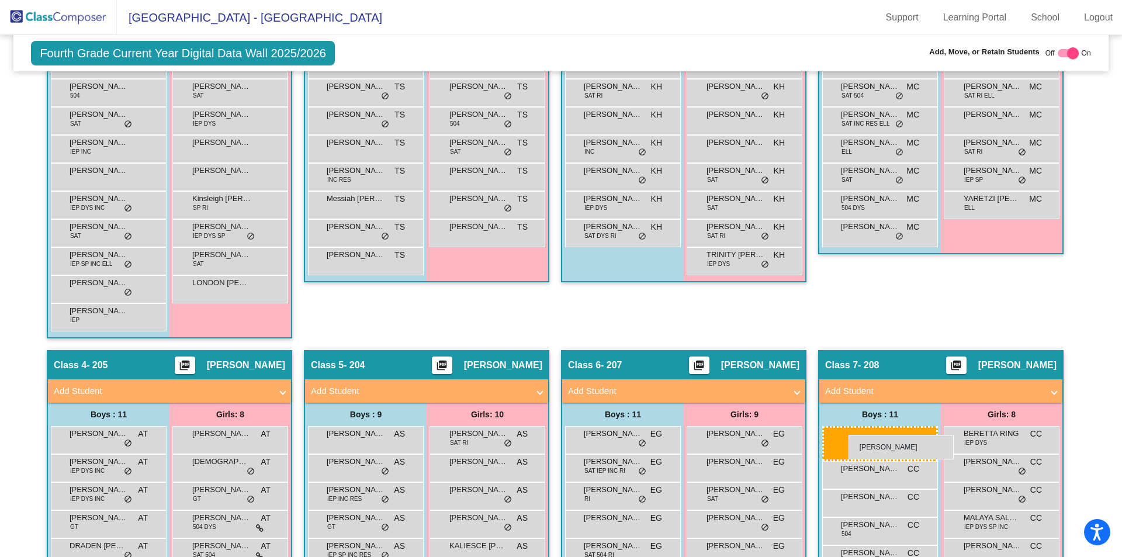
drag, startPoint x: 91, startPoint y: 197, endPoint x: 848, endPoint y: 435, distance: 793.5
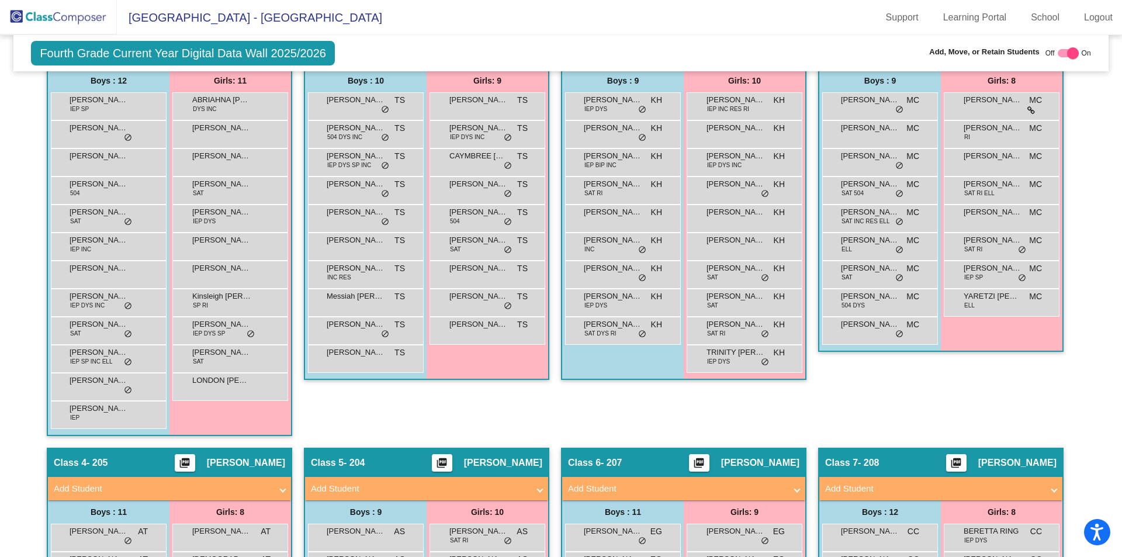
scroll to position [0, 0]
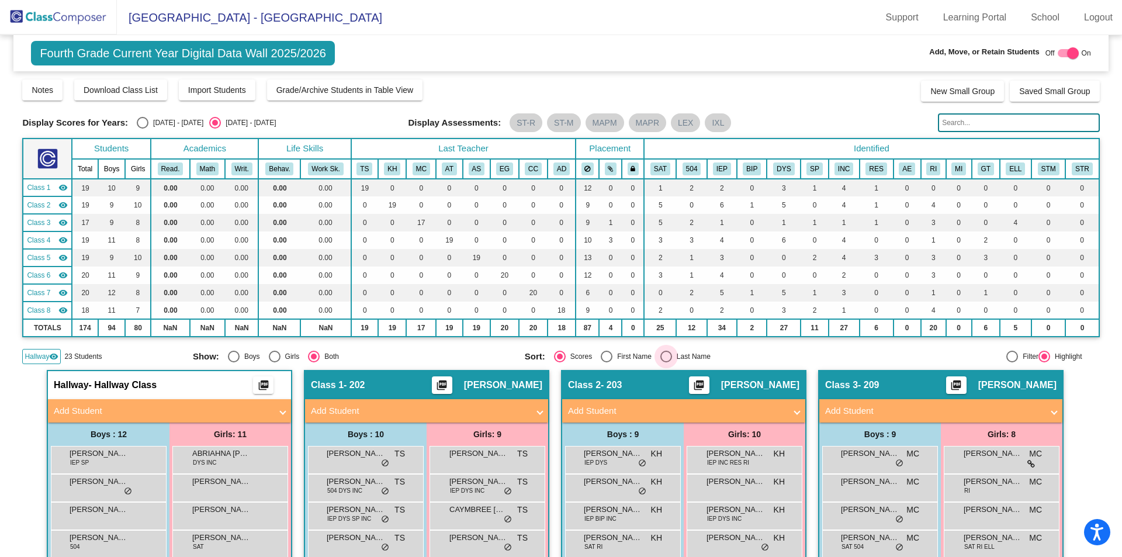
click at [665, 353] on div "Select an option" at bounding box center [666, 356] width 12 height 12
click at [665, 362] on input "Last Name" at bounding box center [665, 362] width 1 height 1
radio input "true"
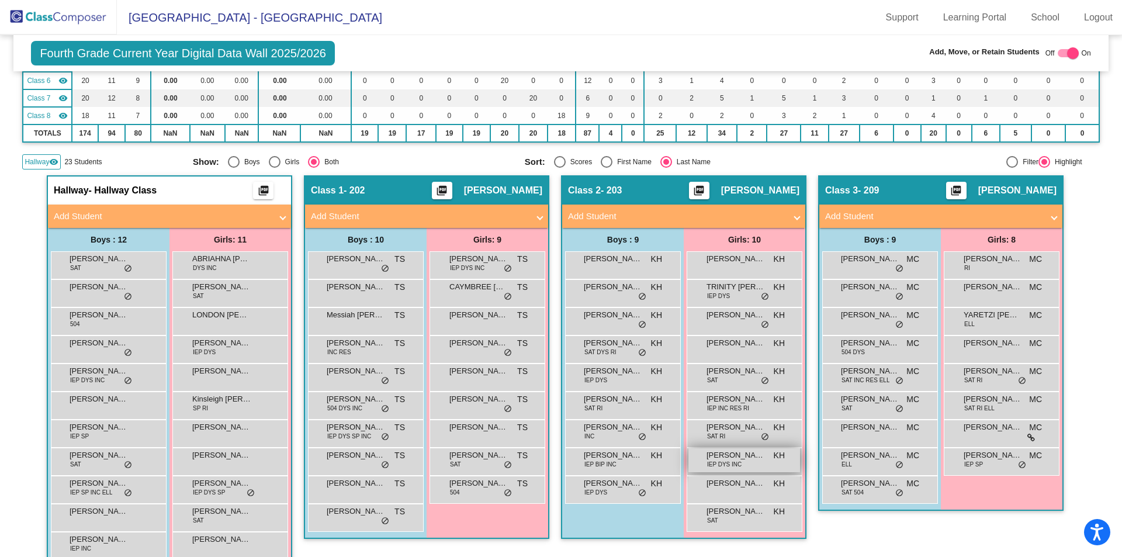
scroll to position [292, 0]
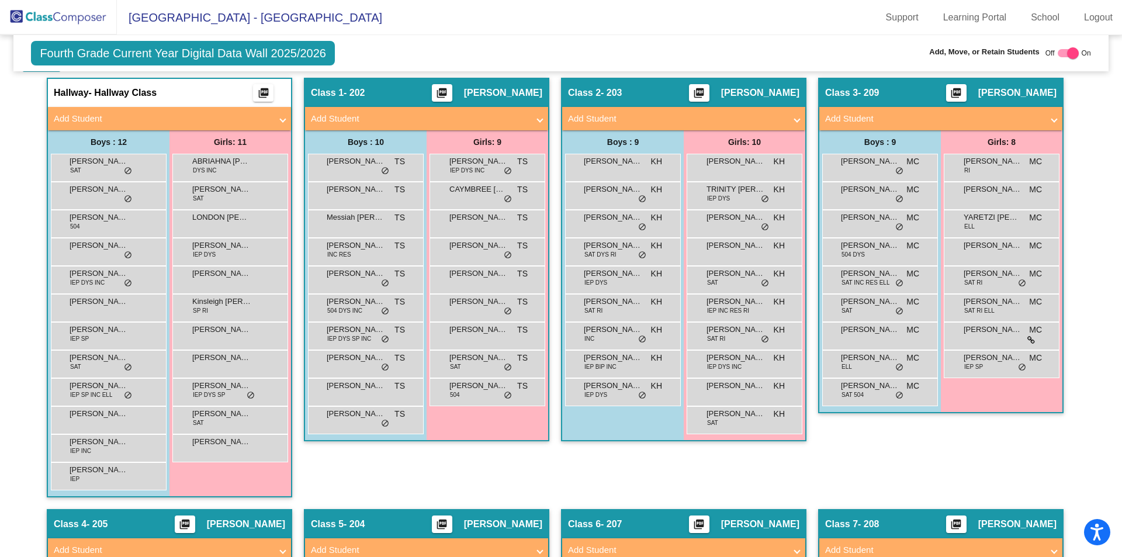
click at [860, 121] on mat-panel-title "Add Student" at bounding box center [933, 118] width 217 height 13
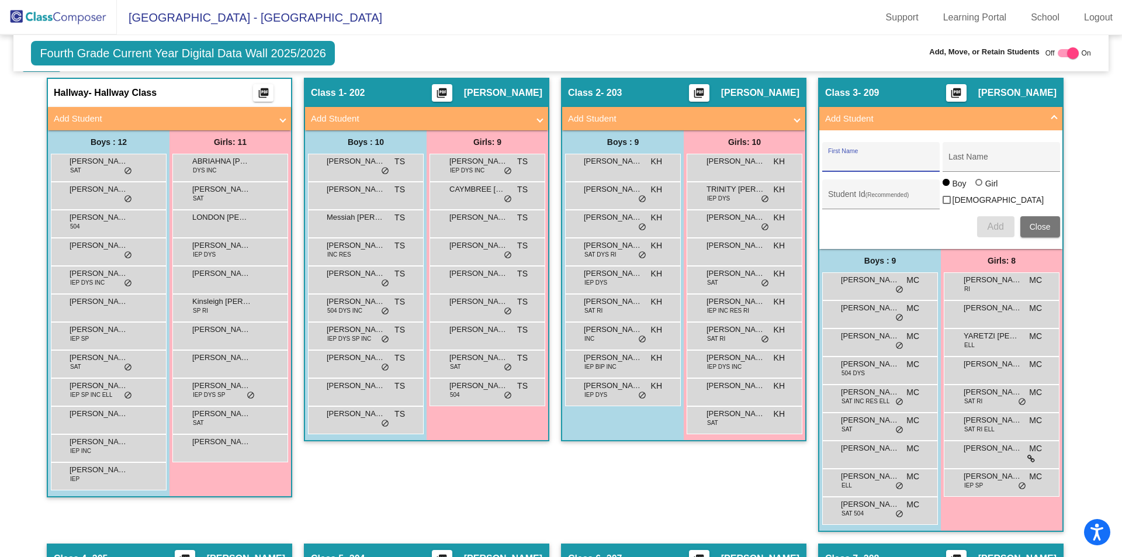
click at [835, 157] on input "First Name" at bounding box center [880, 161] width 105 height 9
type input "LILY"
type input "AGUERO"
click at [975, 186] on div at bounding box center [978, 182] width 7 height 7
click at [979, 188] on input "Girl" at bounding box center [979, 188] width 1 height 1
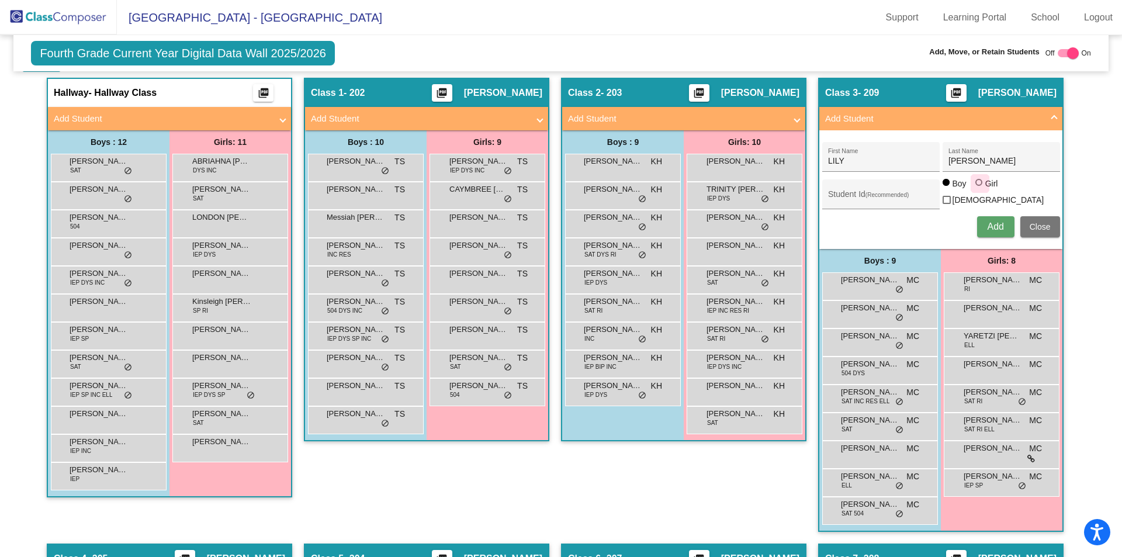
radio input "true"
click at [989, 223] on span "Add" at bounding box center [995, 226] width 16 height 10
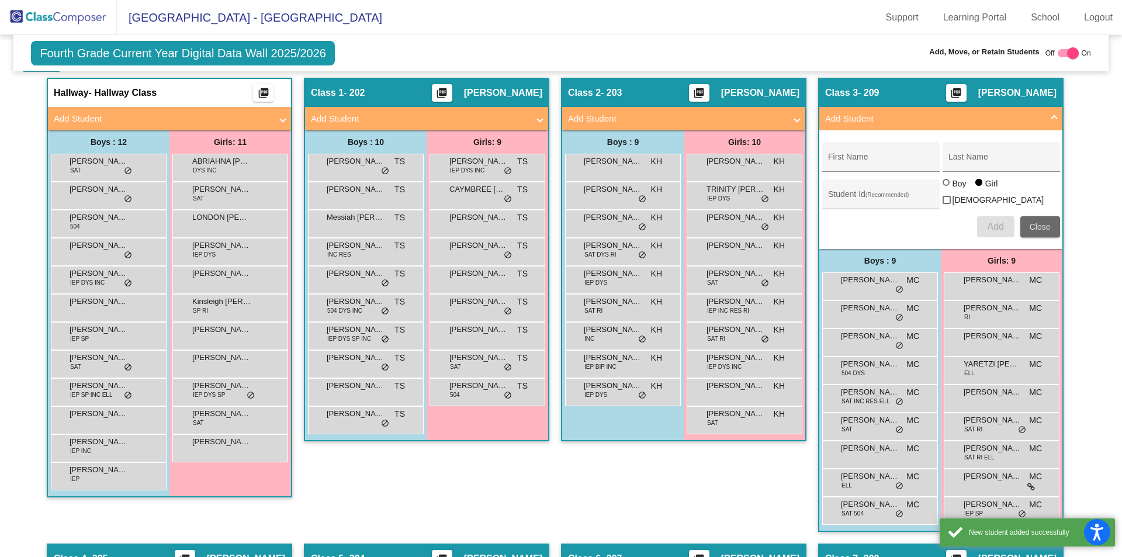
click at [1044, 222] on span "Close" at bounding box center [1039, 226] width 21 height 9
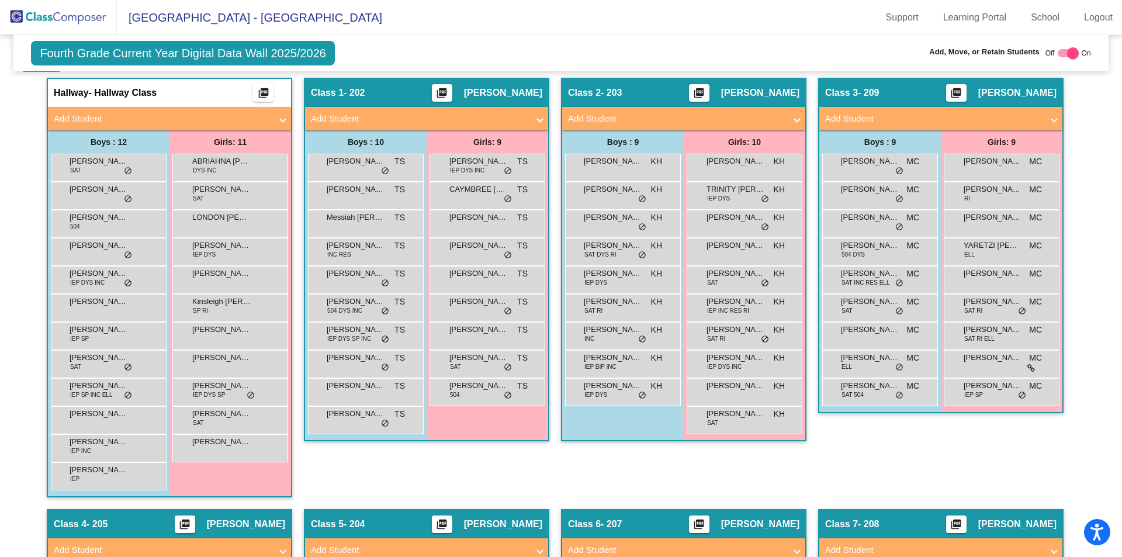
click at [34, 16] on img at bounding box center [58, 17] width 117 height 34
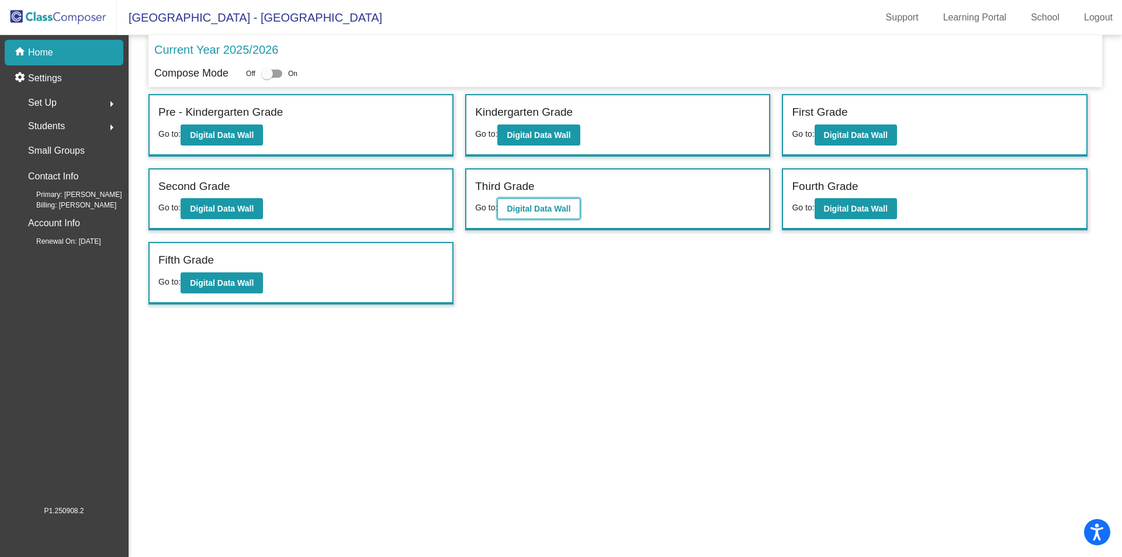
click at [516, 204] on b "Digital Data Wall" at bounding box center [538, 208] width 64 height 9
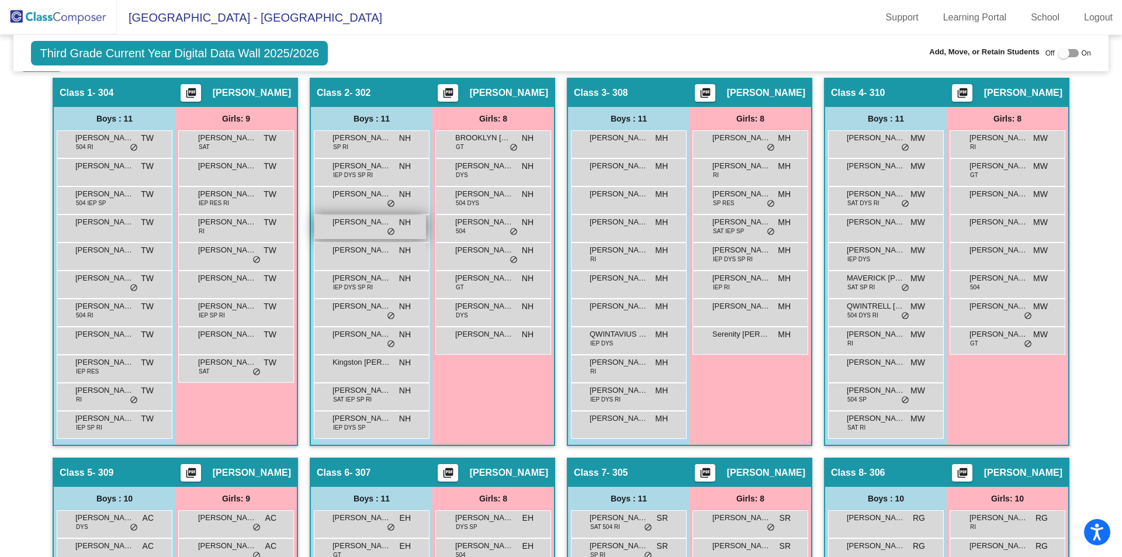
scroll to position [195, 0]
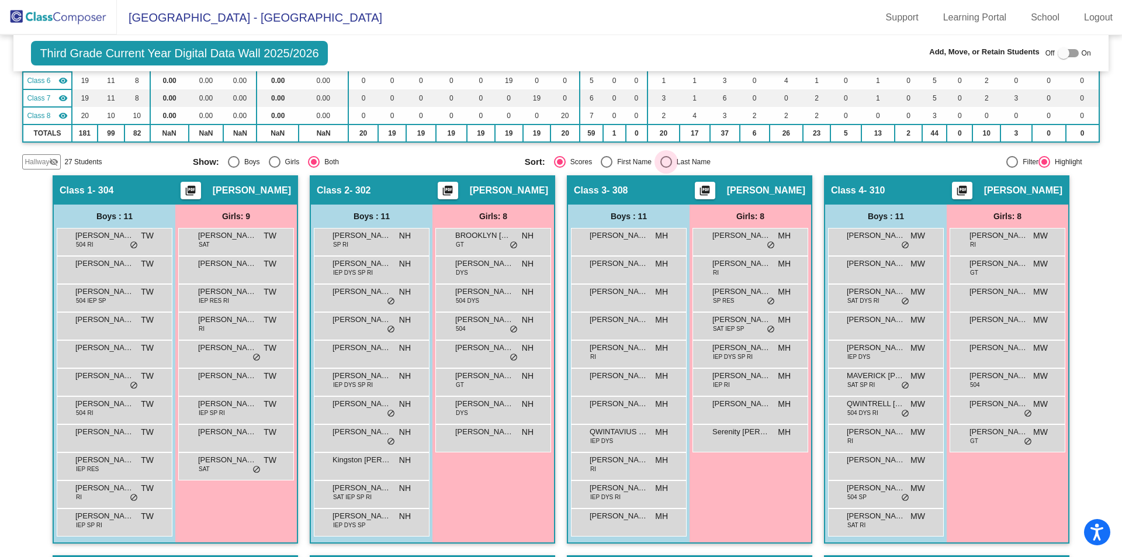
drag, startPoint x: 665, startPoint y: 161, endPoint x: 453, endPoint y: 301, distance: 253.9
click at [665, 162] on div "Select an option" at bounding box center [666, 162] width 12 height 12
click at [665, 168] on input "Last Name" at bounding box center [665, 168] width 1 height 1
radio input "true"
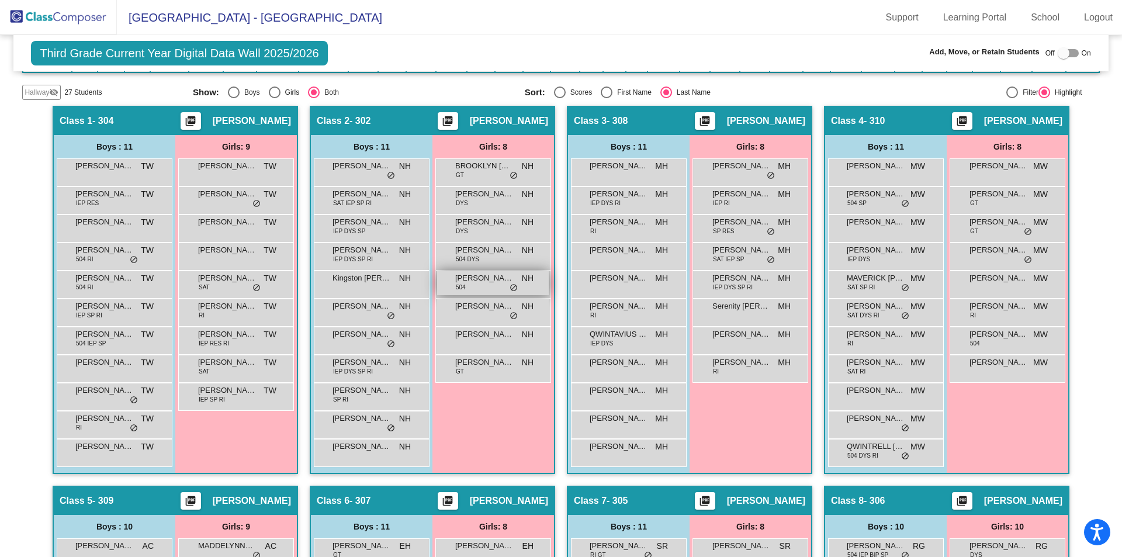
scroll to position [292, 0]
